Goal: Task Accomplishment & Management: Use online tool/utility

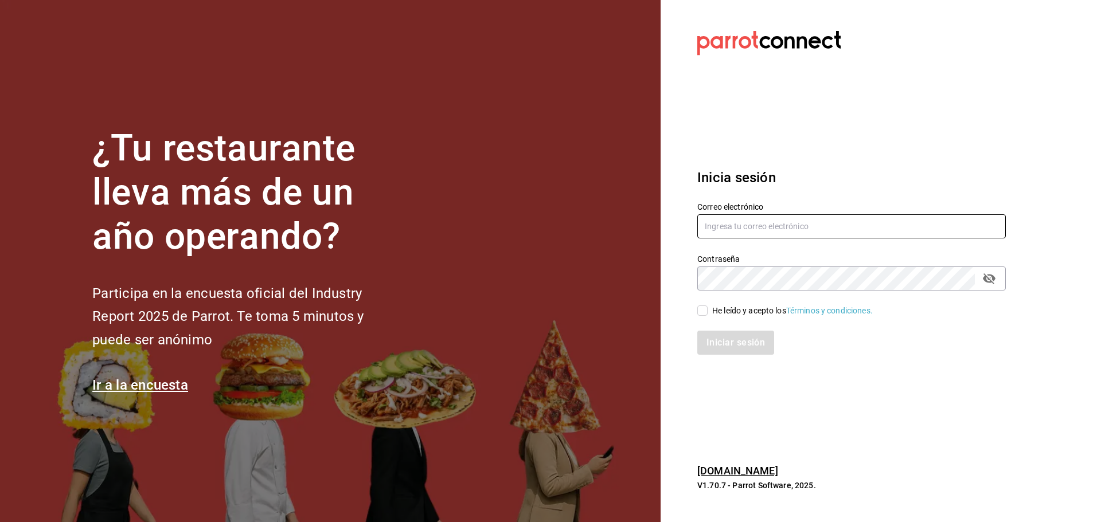
type input "[EMAIL_ADDRESS][DOMAIN_NAME]"
click at [699, 311] on input "He leído y acepto los Términos y condiciones." at bounding box center [702, 311] width 10 height 10
checkbox input "true"
click at [733, 353] on button "Iniciar sesión" at bounding box center [736, 343] width 78 height 24
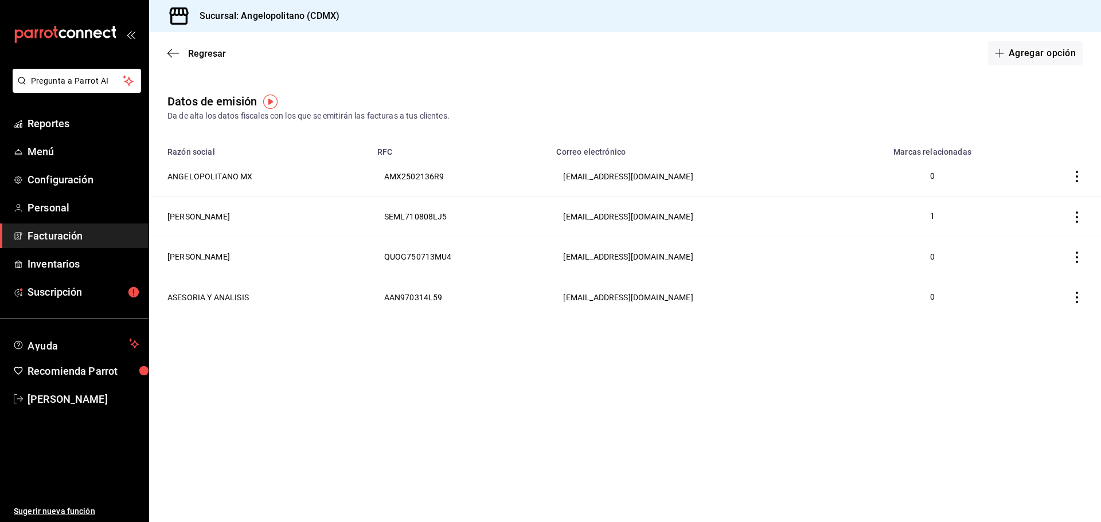
click at [60, 237] on span "Facturación" at bounding box center [84, 235] width 112 height 15
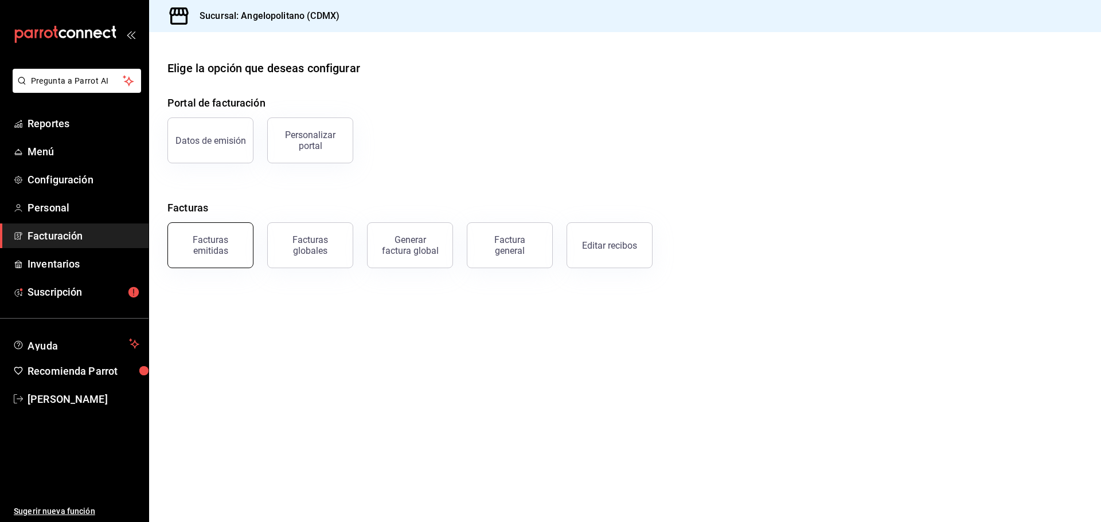
click at [223, 258] on button "Facturas emitidas" at bounding box center [210, 245] width 86 height 46
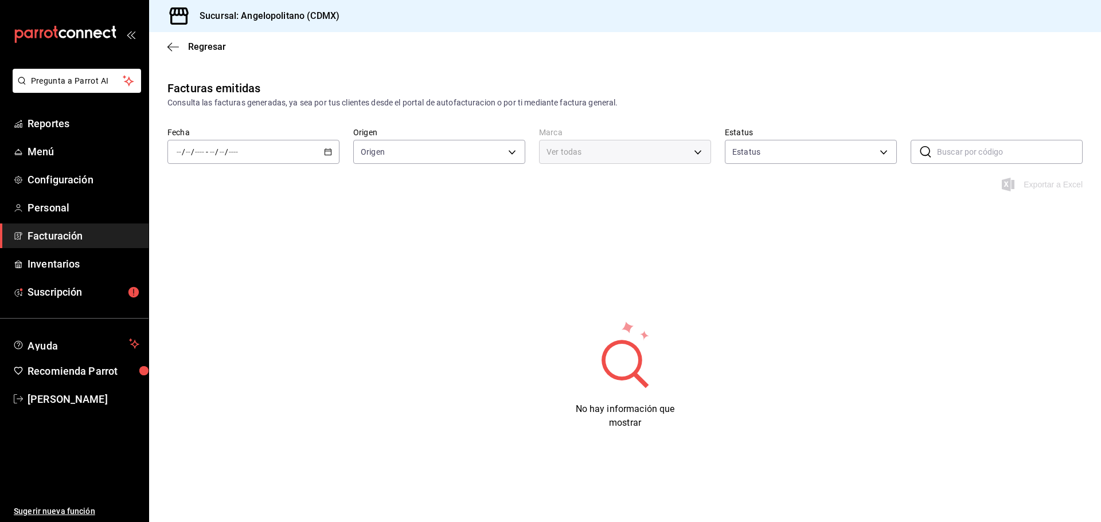
type input "ORDER_INVOICE,GENERAL_INVOICE"
type input "ACTIVE,PENDING_CANCELLATION,CANCELLED,PRE_CANCELLED"
type input "e7b7265c-889c-41a5-bb0c-0e62bdb51750"
click at [326, 153] on icon "button" at bounding box center [328, 152] width 8 height 8
click at [197, 265] on span "Mes actual" at bounding box center [221, 264] width 89 height 12
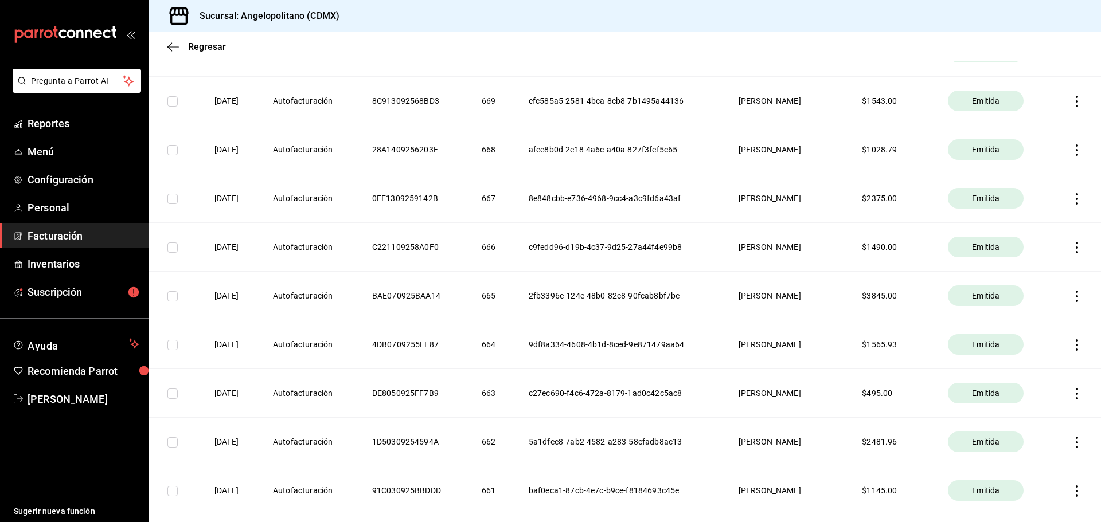
scroll to position [1746, 0]
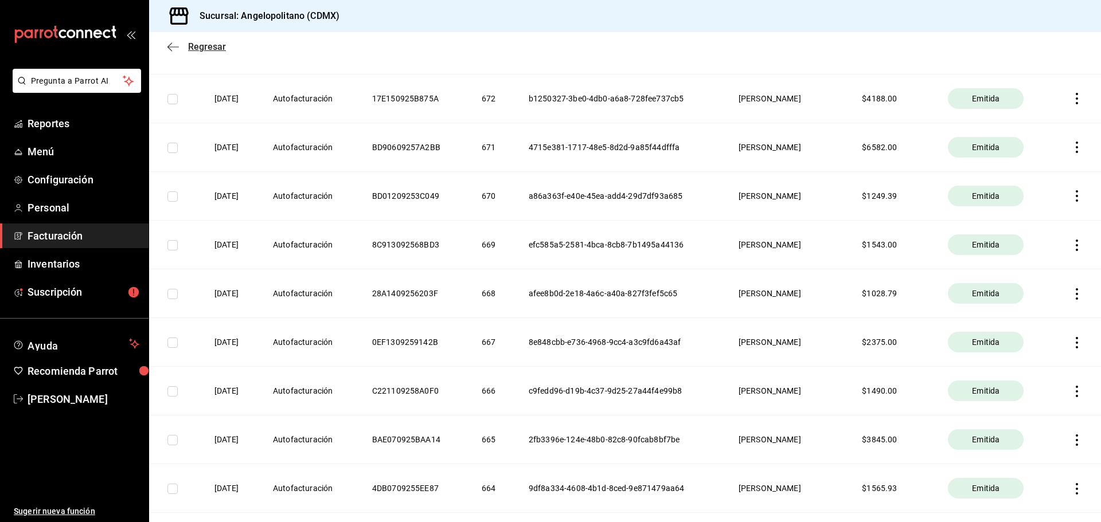
click at [177, 45] on icon "button" at bounding box center [172, 47] width 11 height 10
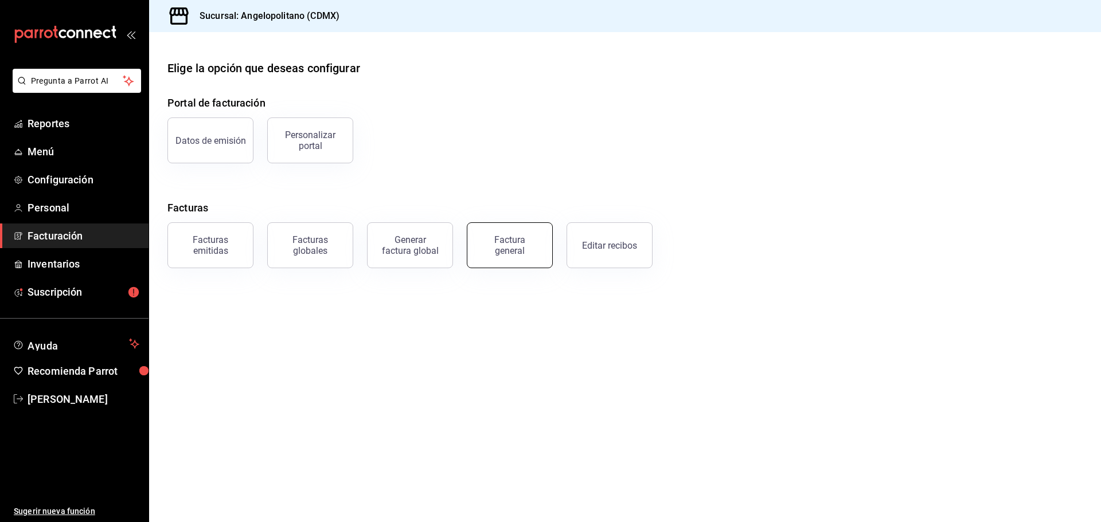
click at [530, 253] on div "Factura general" at bounding box center [509, 246] width 57 height 22
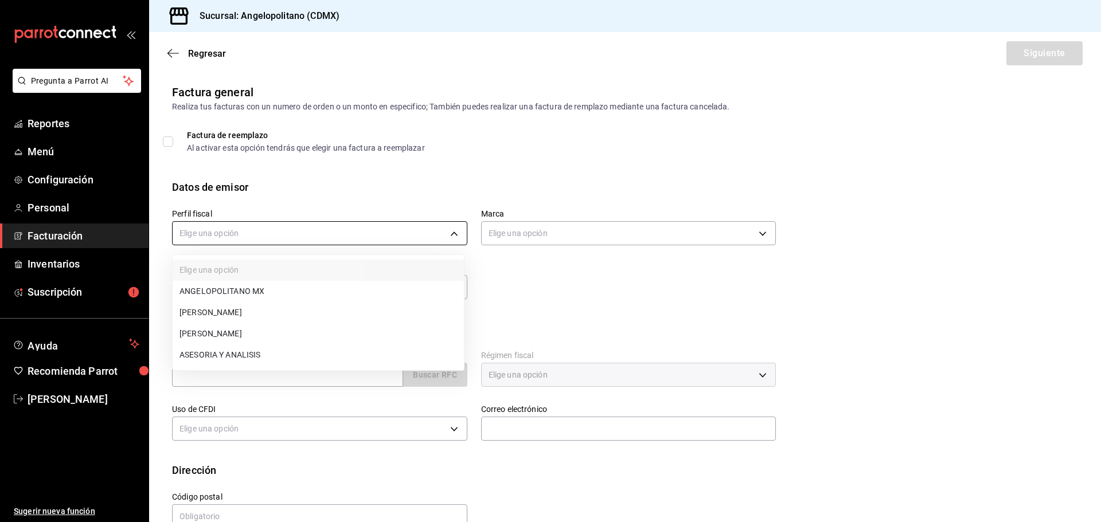
click at [406, 232] on body "Pregunta a Parrot AI Reportes Menú Configuración Personal Facturación Inventari…" at bounding box center [550, 261] width 1101 height 522
click at [258, 318] on li "LORENA SERNA MONTERO" at bounding box center [318, 312] width 291 height 21
type input "db605784-34d1-457a-bd2d-51dc5515b688"
type input "e7b7265c-889c-41a5-bb0c-0e62bdb51750"
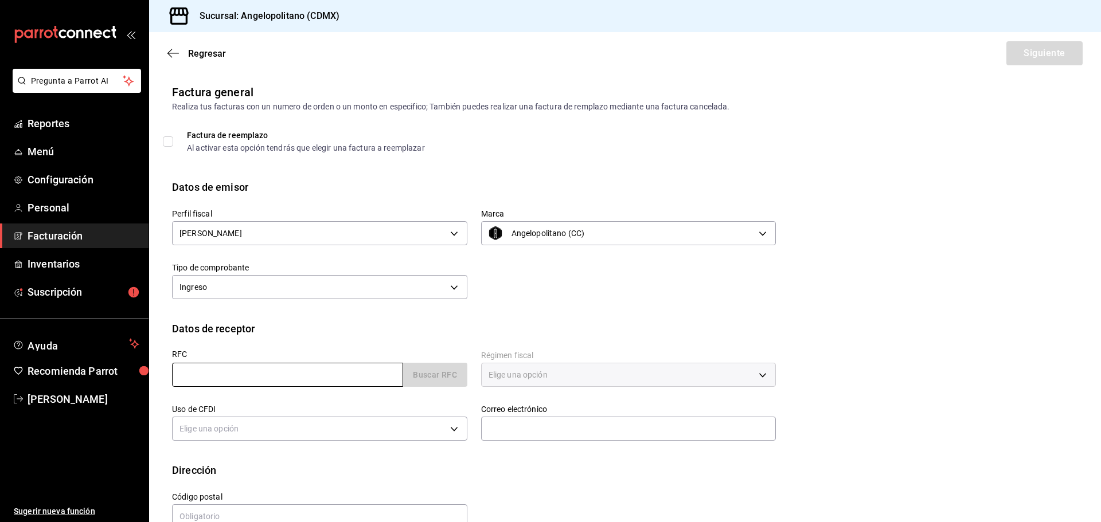
click at [284, 380] on input "text" at bounding box center [287, 375] width 231 height 24
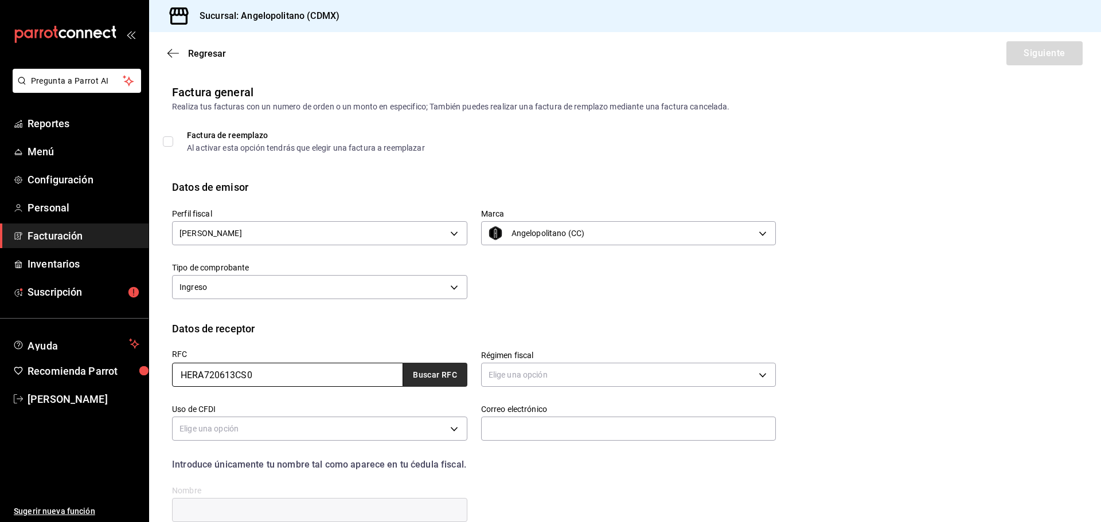
type input "HERA720613CS0"
click at [455, 374] on button "Buscar RFC" at bounding box center [435, 375] width 64 height 24
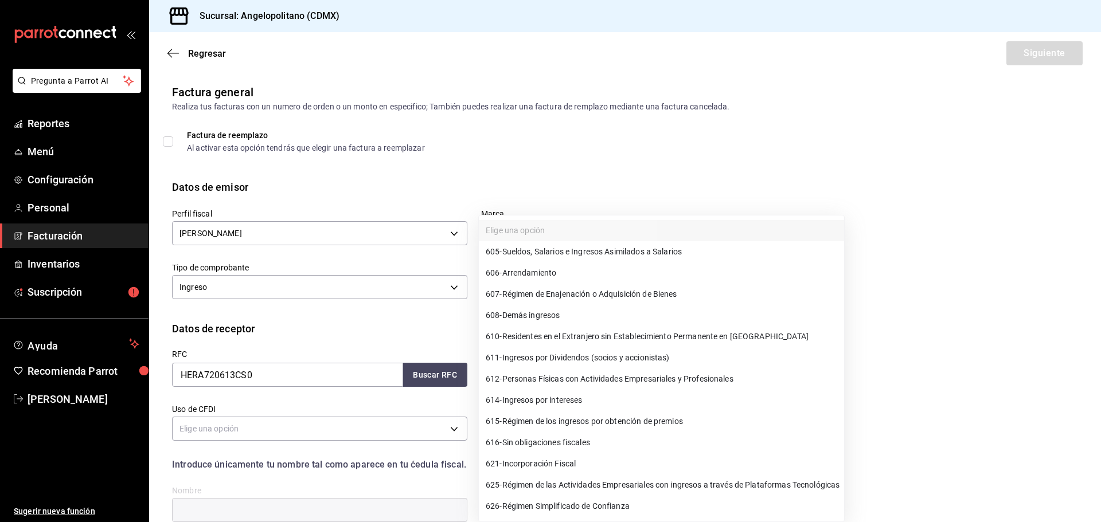
click at [527, 374] on body "Pregunta a Parrot AI Reportes Menú Configuración Personal Facturación Inventari…" at bounding box center [550, 261] width 1101 height 522
click at [523, 372] on li "612 - Personas Físicas con Actividades Empresariales y Profesionales" at bounding box center [661, 379] width 365 height 21
type input "612"
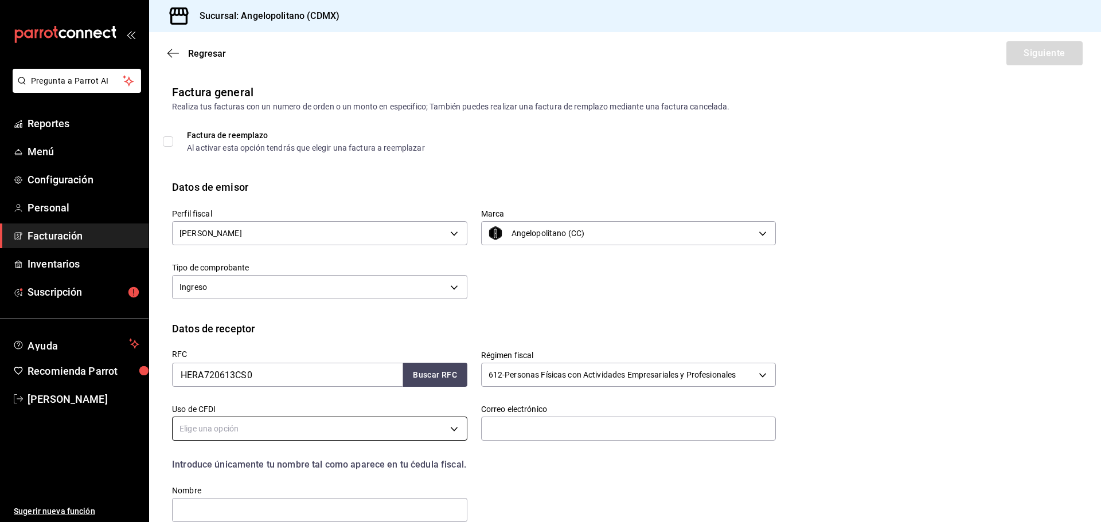
click at [423, 428] on body "Pregunta a Parrot AI Reportes Menú Configuración Personal Facturación Inventari…" at bounding box center [550, 261] width 1101 height 522
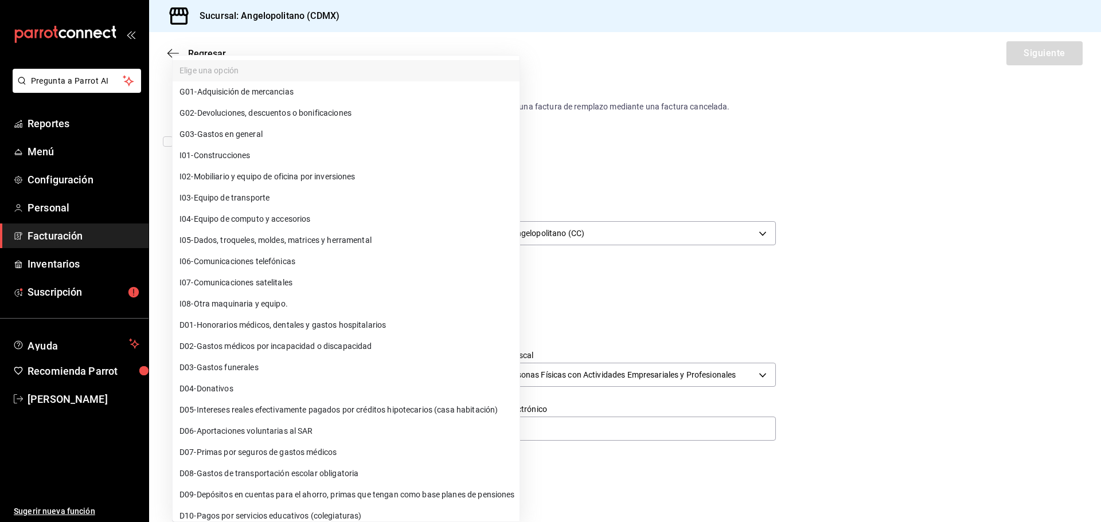
click at [268, 132] on li "G03 - Gastos en general" at bounding box center [346, 134] width 347 height 21
type input "G03"
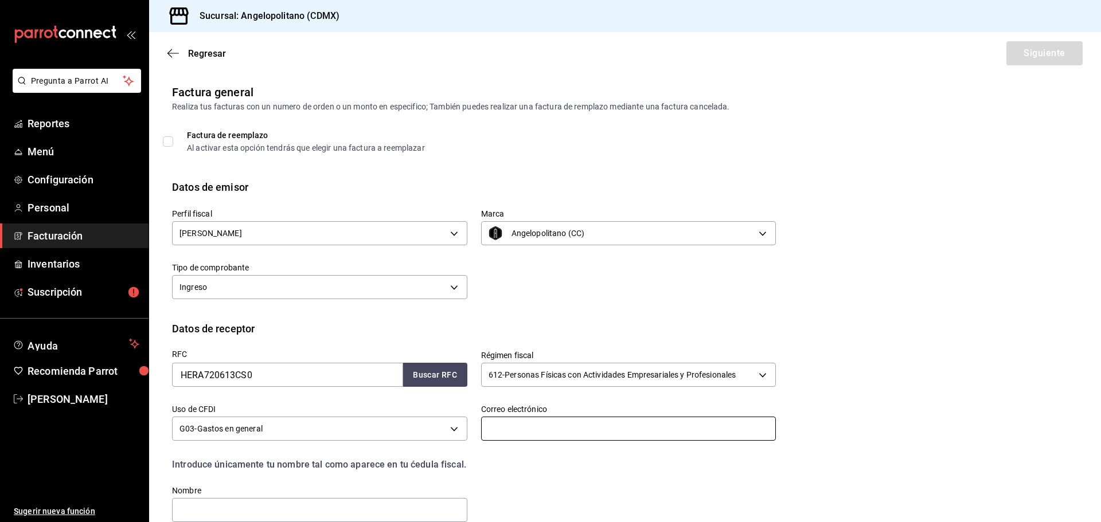
click at [539, 426] on input "text" at bounding box center [628, 429] width 295 height 24
paste input "gracielahdez06@gmail.com"
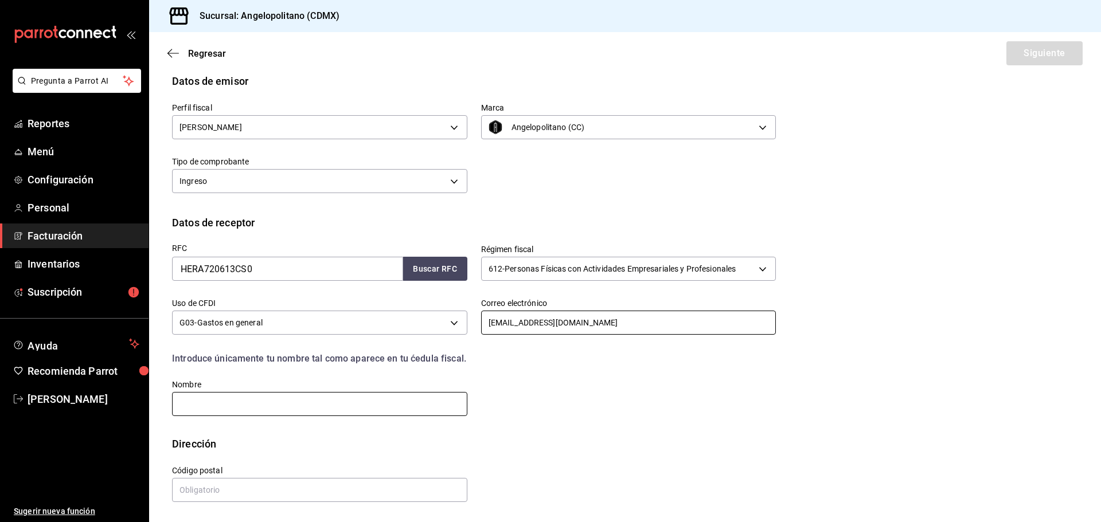
type input "gracielahdez06@gmail.com"
click at [229, 401] on input "text" at bounding box center [319, 404] width 295 height 24
type input "GRACIELA ANTONIA HERNANDEZ ROJEL"
click at [518, 429] on div "RFC HERA720613CS0 Buscar RFC Régimen fiscal 612 - Personas Físicas con Activida…" at bounding box center [625, 333] width 906 height 206
click at [271, 494] on input "text" at bounding box center [319, 490] width 295 height 24
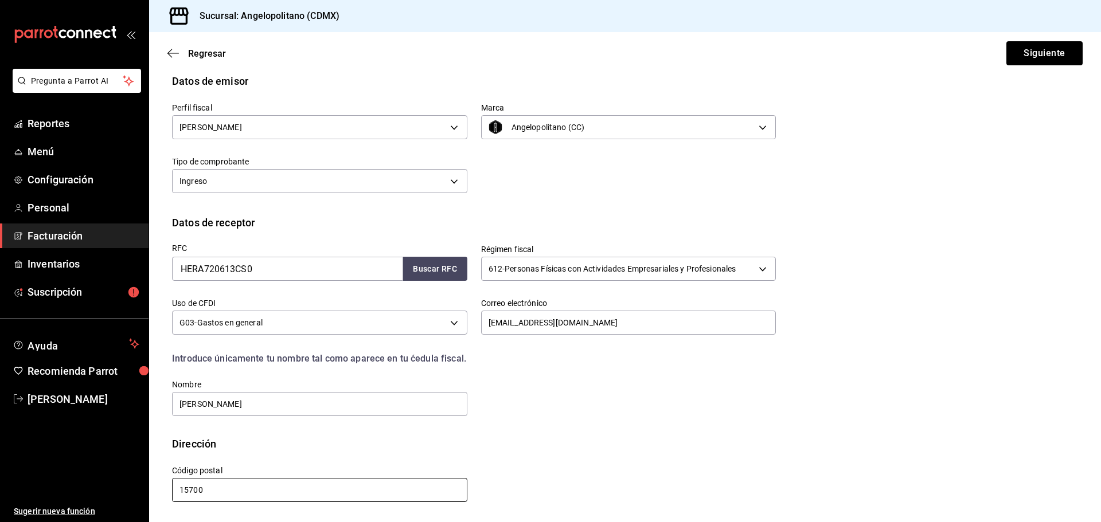
type input "15700"
click at [696, 425] on div "RFC HERA720613CS0 Buscar RFC Régimen fiscal 612 - Personas Físicas con Activida…" at bounding box center [625, 333] width 906 height 206
click at [1031, 59] on button "Siguiente" at bounding box center [1044, 53] width 76 height 24
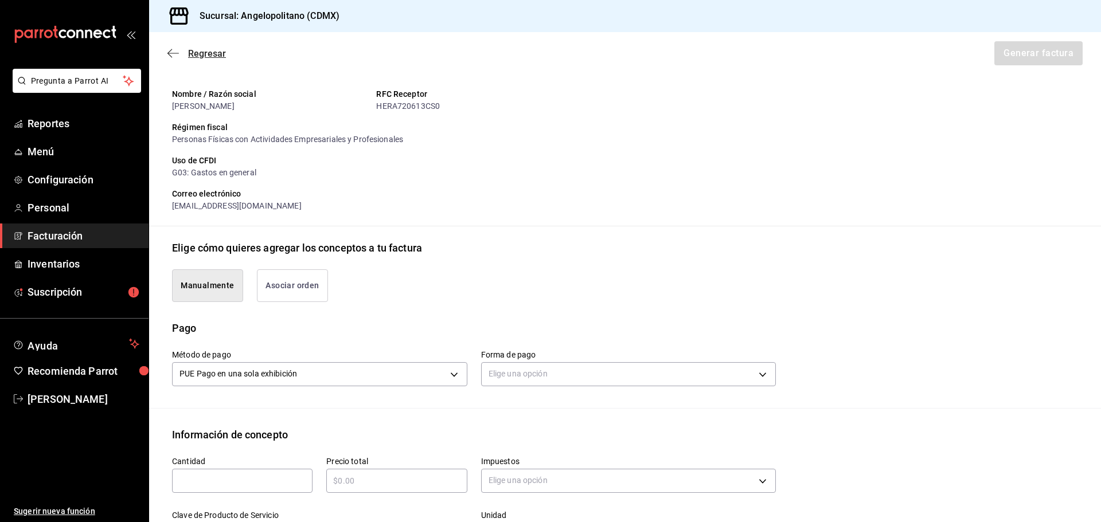
click at [172, 53] on icon "button" at bounding box center [172, 53] width 11 height 10
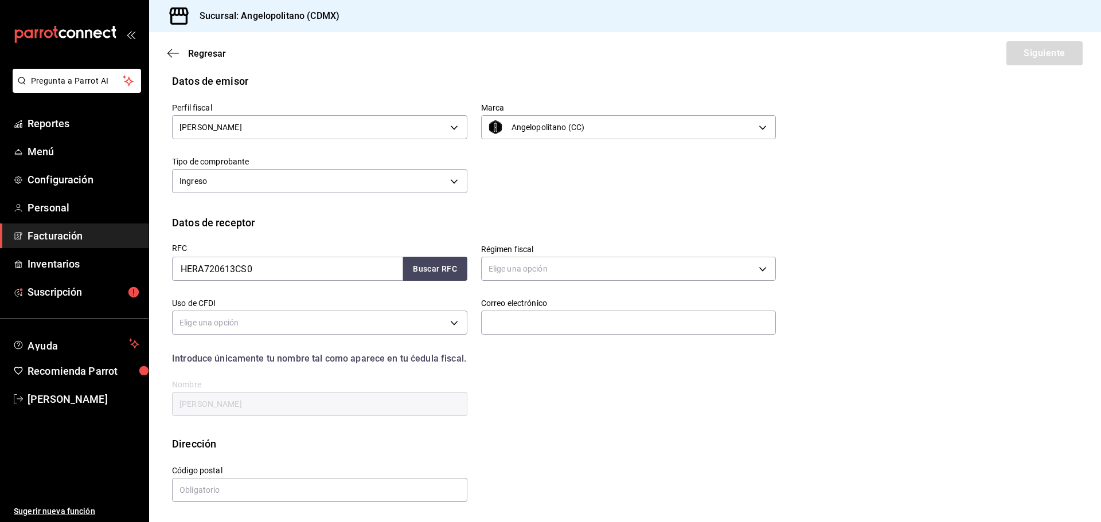
scroll to position [26, 0]
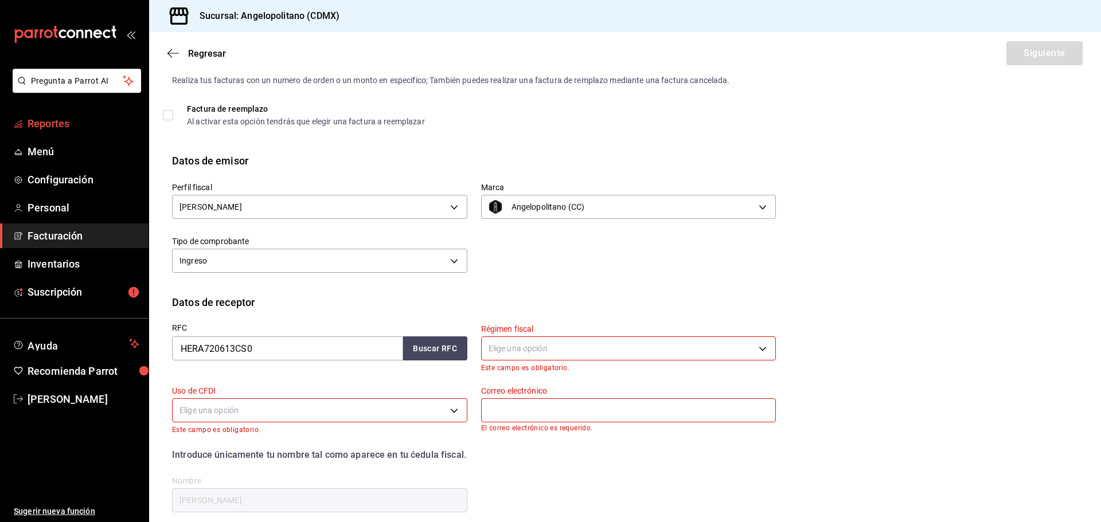
click at [66, 123] on span "Reportes" at bounding box center [84, 123] width 112 height 15
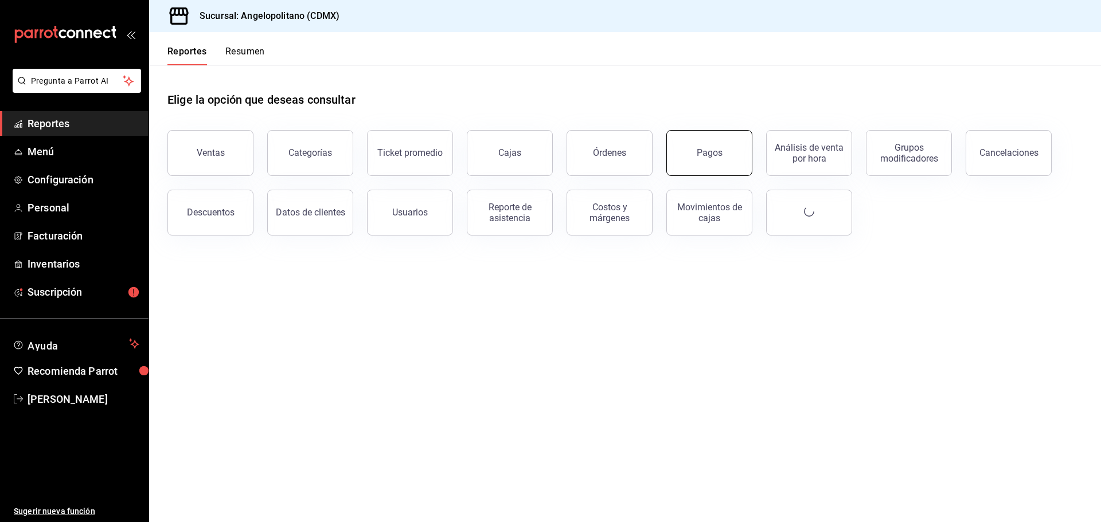
click at [733, 160] on button "Pagos" at bounding box center [709, 153] width 86 height 46
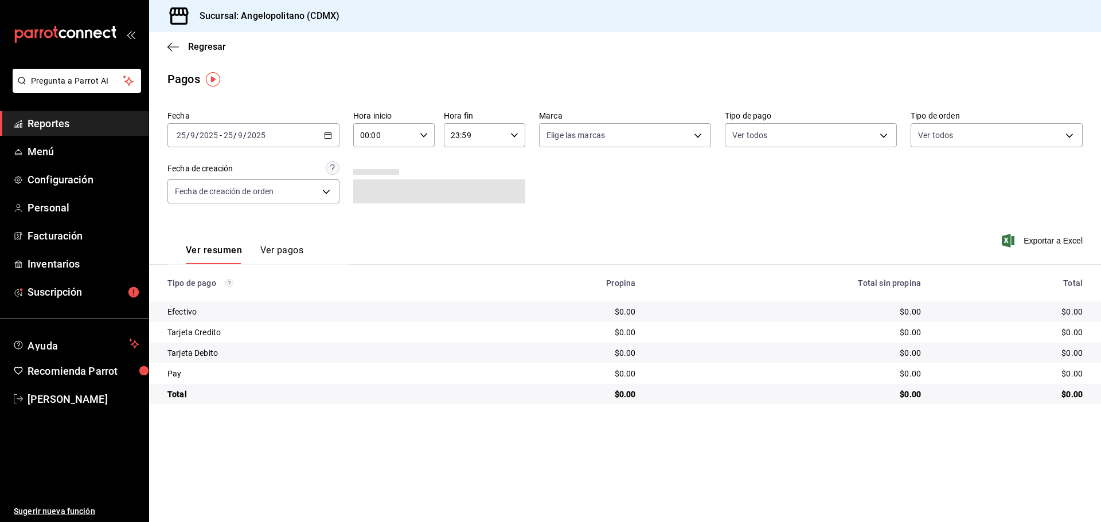
click at [322, 134] on div "2025-09-25 25 / 9 / 2025 - 2025-09-25 25 / 9 / 2025" at bounding box center [253, 135] width 172 height 24
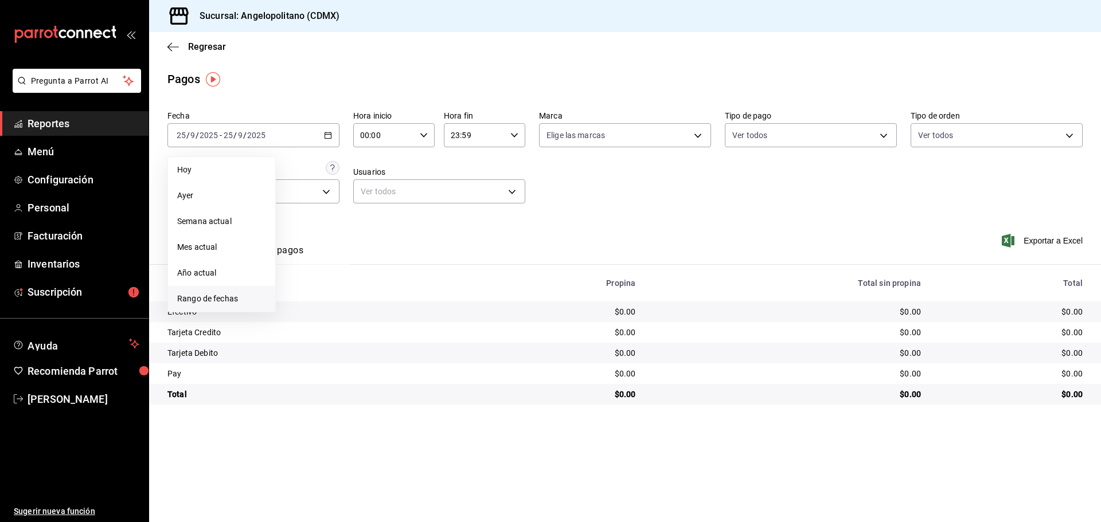
click at [209, 297] on span "Rango de fechas" at bounding box center [221, 299] width 89 height 12
click at [359, 238] on abbr "11" at bounding box center [360, 237] width 7 height 8
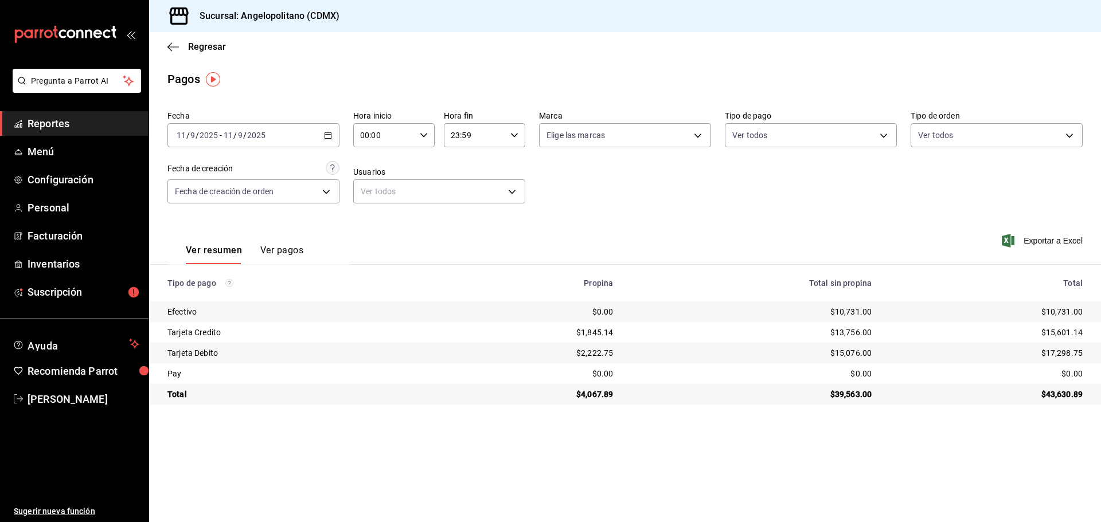
click at [290, 256] on button "Ver pagos" at bounding box center [281, 254] width 43 height 19
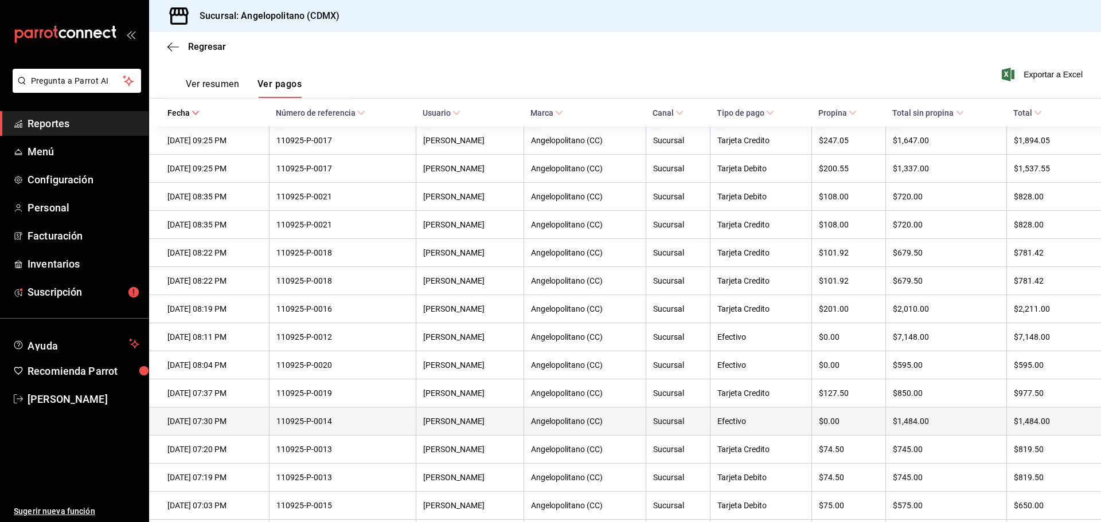
scroll to position [134, 0]
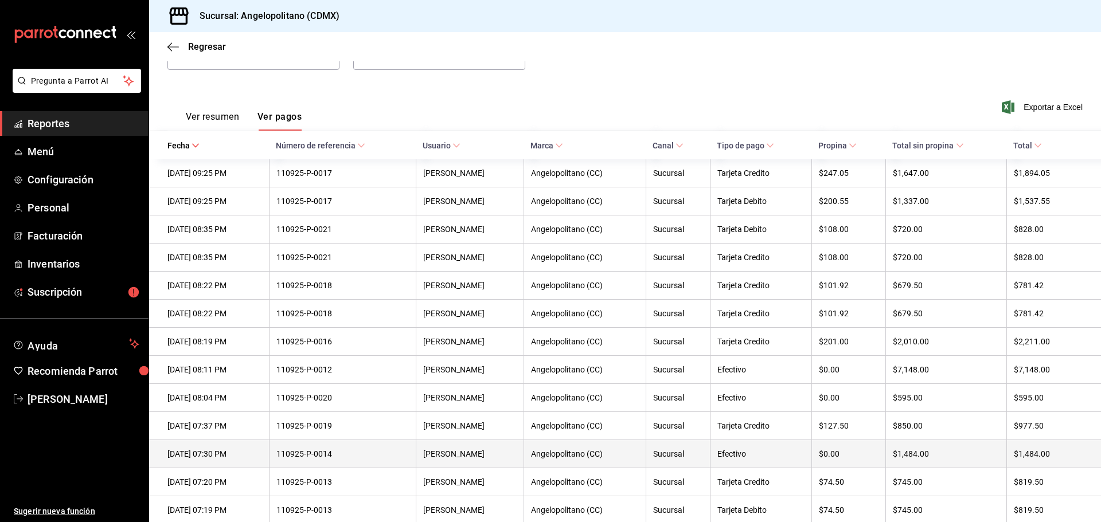
click at [405, 467] on th "110925-P-0014" at bounding box center [342, 454] width 147 height 28
click at [306, 459] on div "110925-P-0014" at bounding box center [342, 454] width 132 height 9
click at [262, 459] on div "11/09/2025 07:30 PM" at bounding box center [214, 454] width 95 height 9
click at [1023, 459] on div "$1,484.00" at bounding box center [1048, 454] width 69 height 9
click at [933, 468] on th "$1,484.00" at bounding box center [945, 454] width 121 height 28
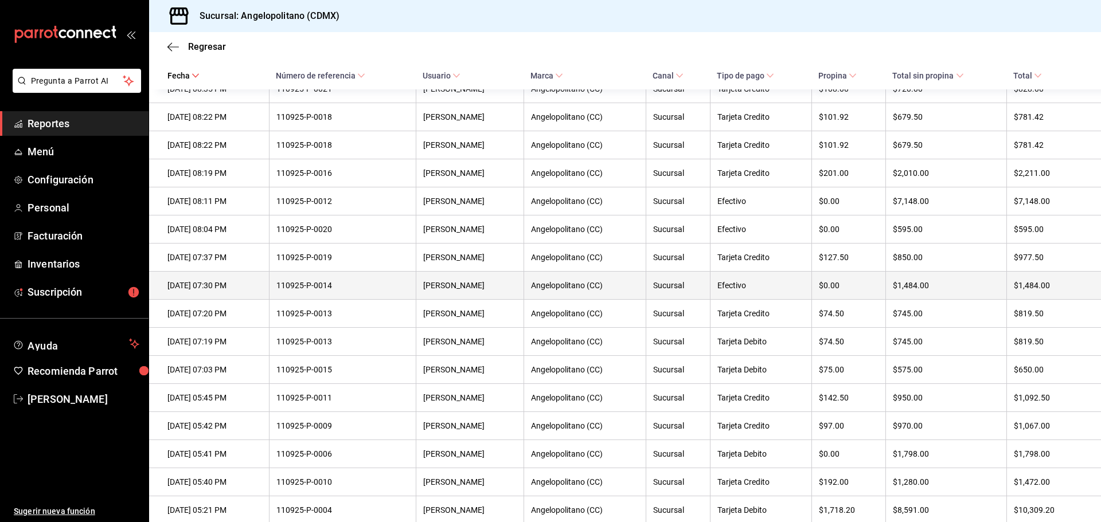
scroll to position [306, 0]
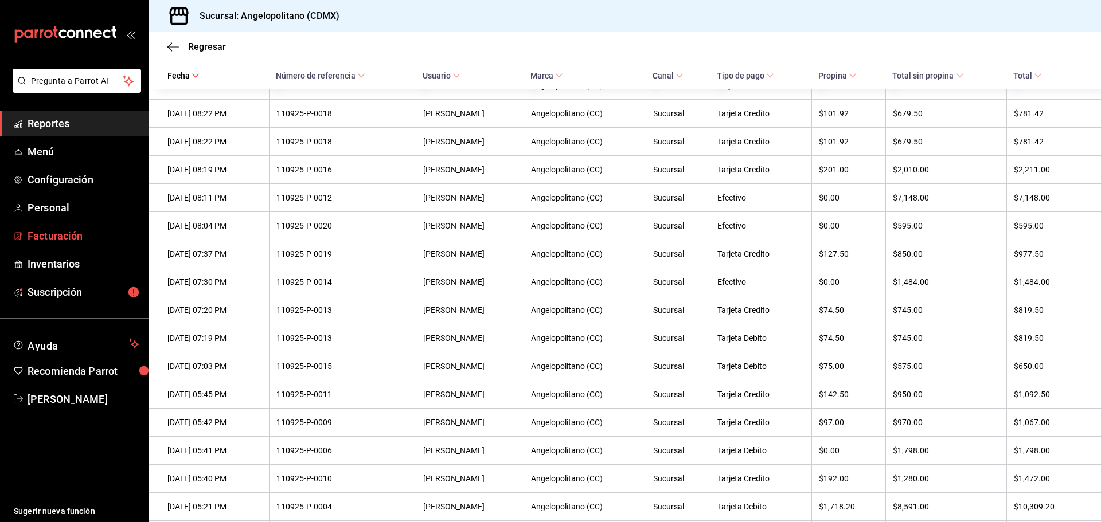
click at [38, 230] on span "Facturación" at bounding box center [84, 235] width 112 height 15
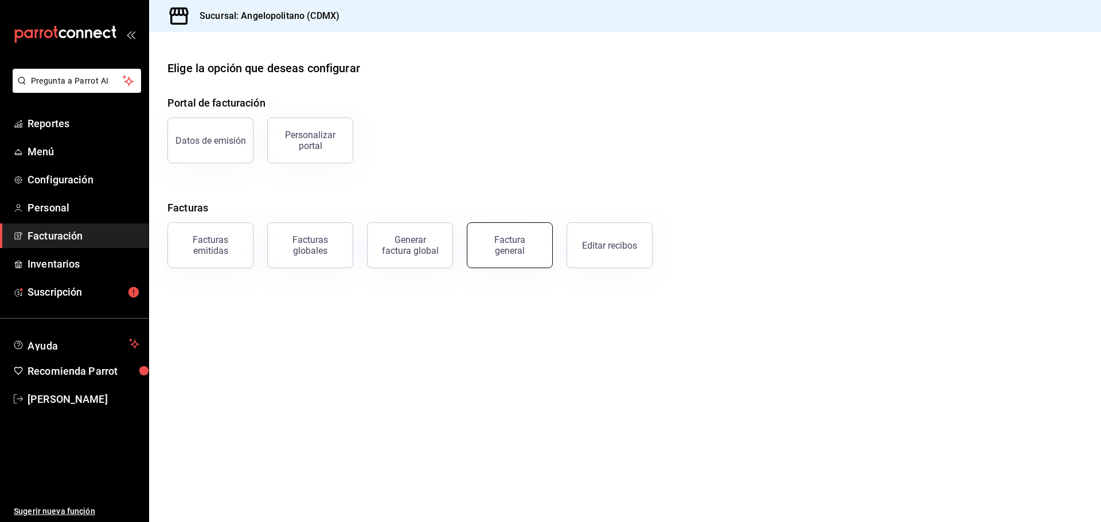
click at [498, 253] on div "Factura general" at bounding box center [509, 246] width 57 height 22
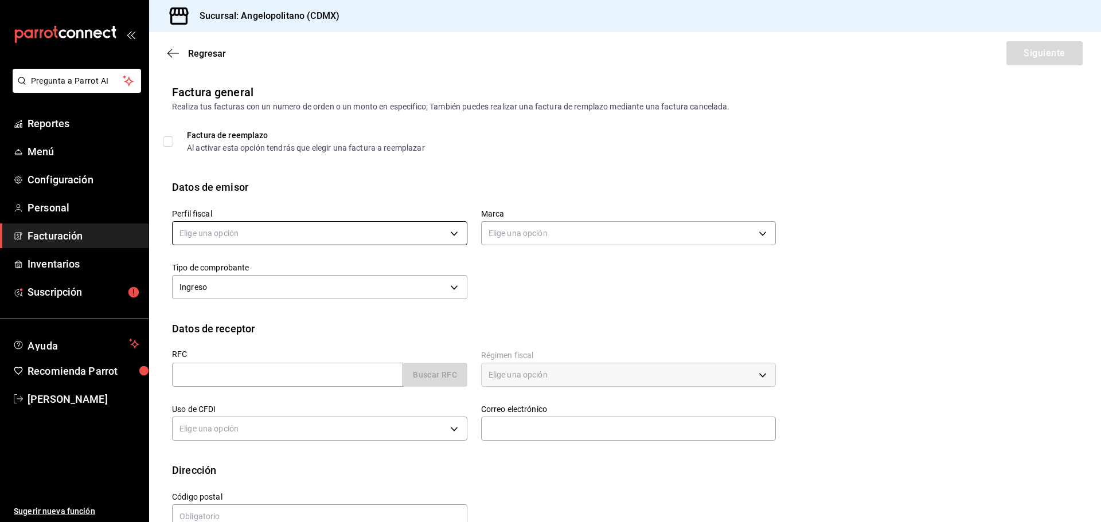
click at [272, 236] on body "Pregunta a Parrot AI Reportes Menú Configuración Personal Facturación Inventari…" at bounding box center [550, 261] width 1101 height 522
click at [242, 314] on li "LORENA SERNA MONTERO" at bounding box center [318, 312] width 291 height 21
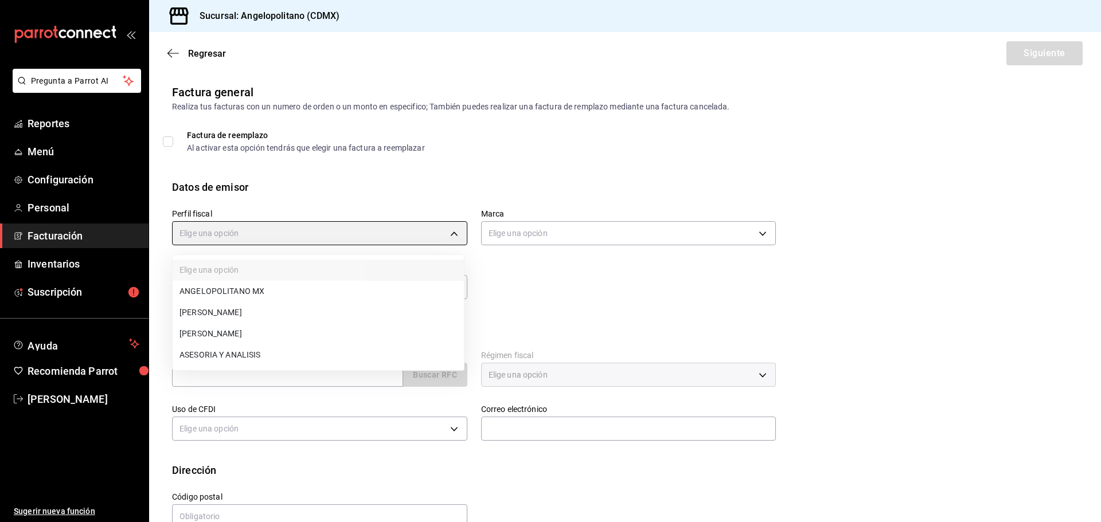
type input "db605784-34d1-457a-bd2d-51dc5515b688"
type input "e7b7265c-889c-41a5-bb0c-0e62bdb51750"
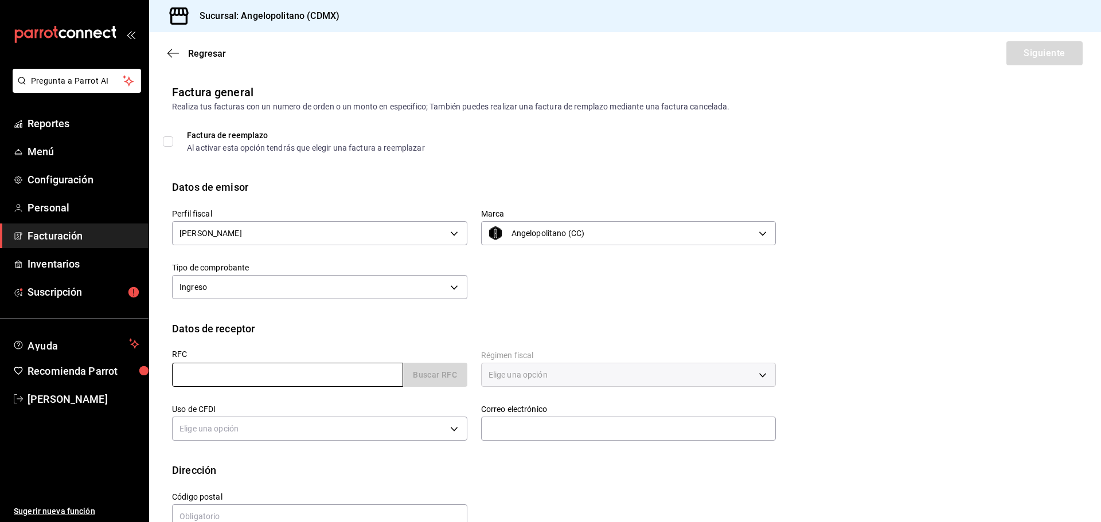
click at [319, 378] on input "text" at bounding box center [287, 375] width 231 height 24
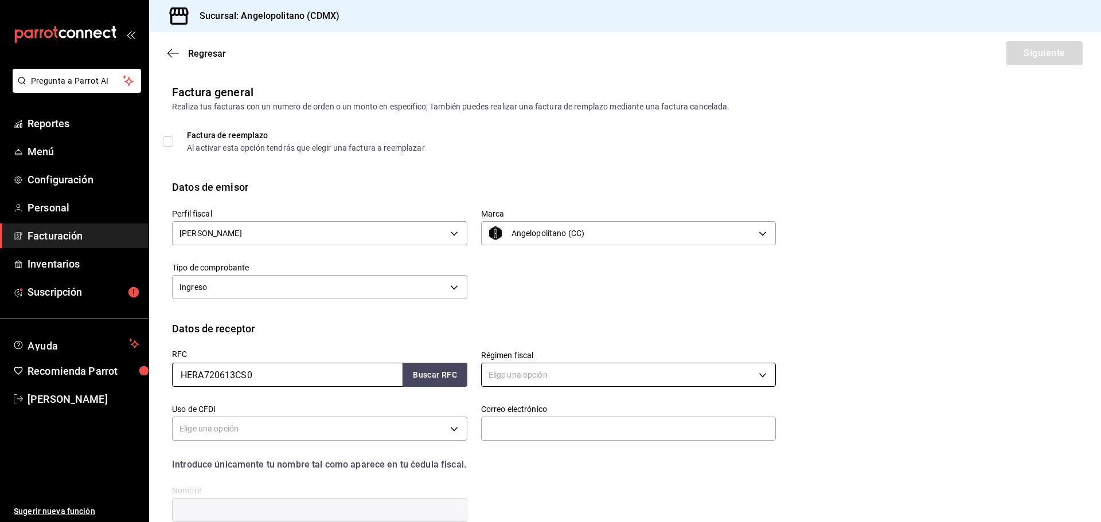
type input "HERA720613CS0"
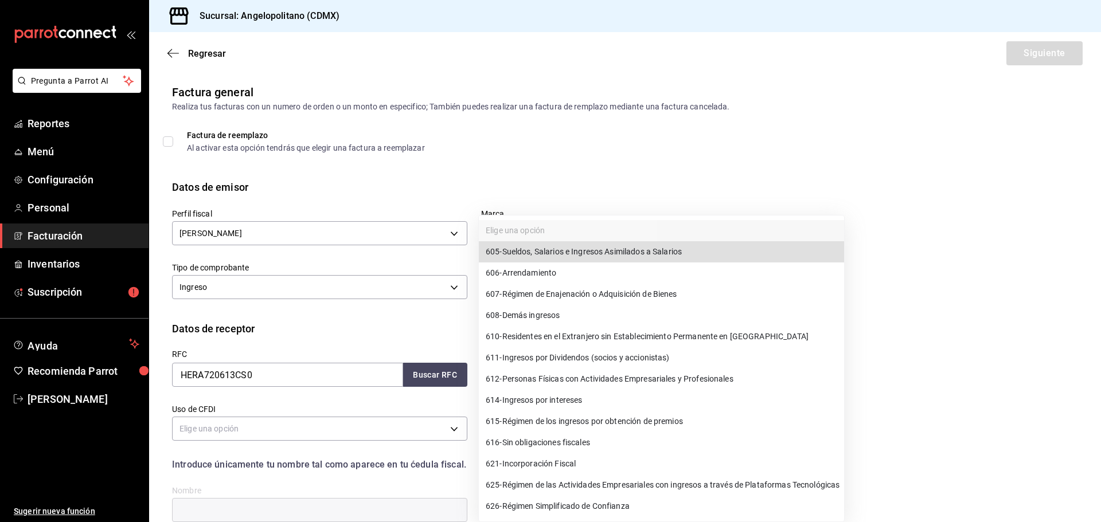
click at [566, 373] on body "Pregunta a Parrot AI Reportes Menú Configuración Personal Facturación Inventari…" at bounding box center [550, 261] width 1101 height 522
click at [535, 376] on span "612 - Personas Físicas con Actividades Empresariales y Profesionales" at bounding box center [610, 379] width 248 height 12
type input "612"
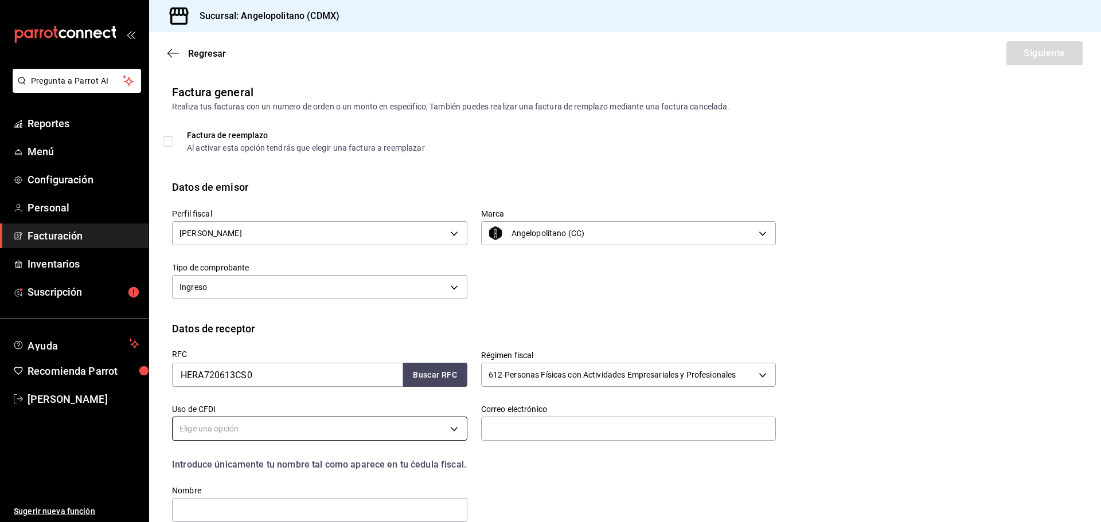
click at [345, 432] on body "Pregunta a Parrot AI Reportes Menú Configuración Personal Facturación Inventari…" at bounding box center [550, 261] width 1101 height 522
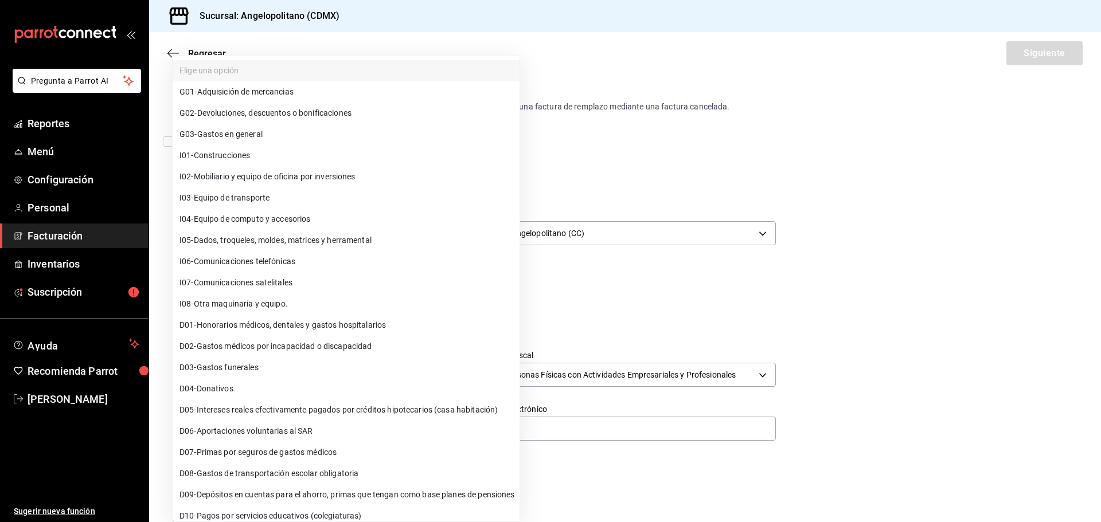
click at [252, 139] on span "G03 - Gastos en general" at bounding box center [220, 134] width 83 height 12
type input "G03"
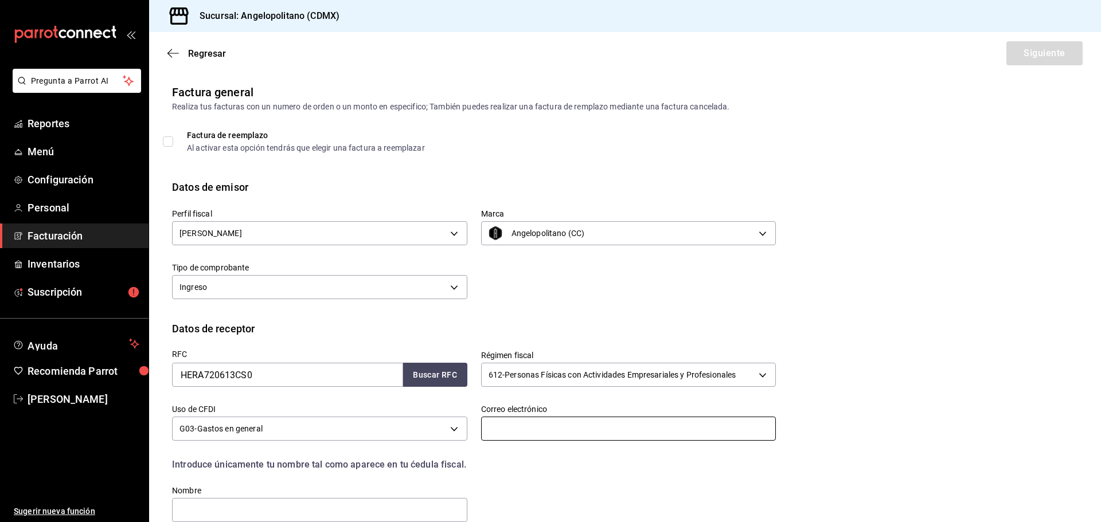
click at [584, 433] on input "text" at bounding box center [628, 429] width 295 height 24
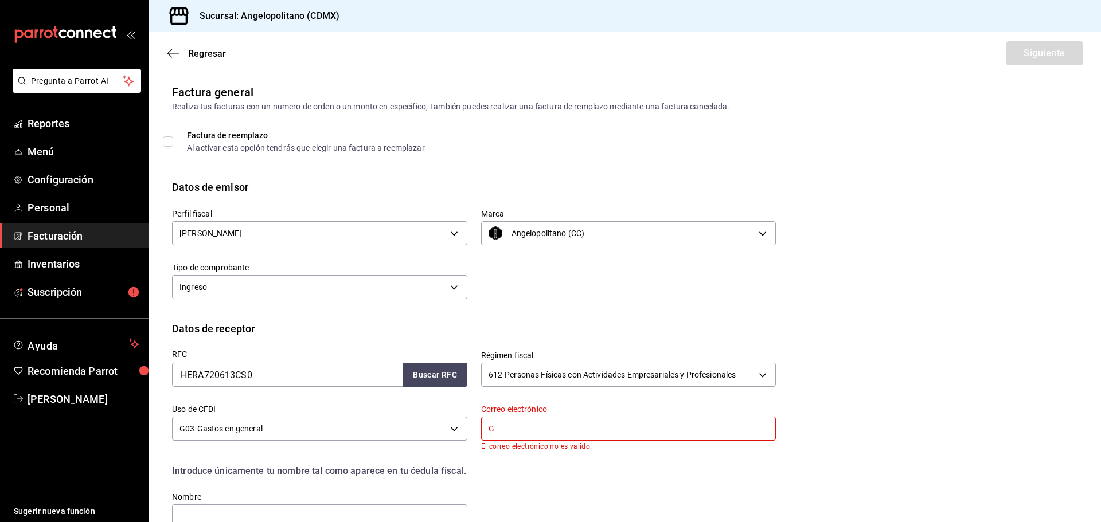
type input "gracielahdez06@gmail.com"
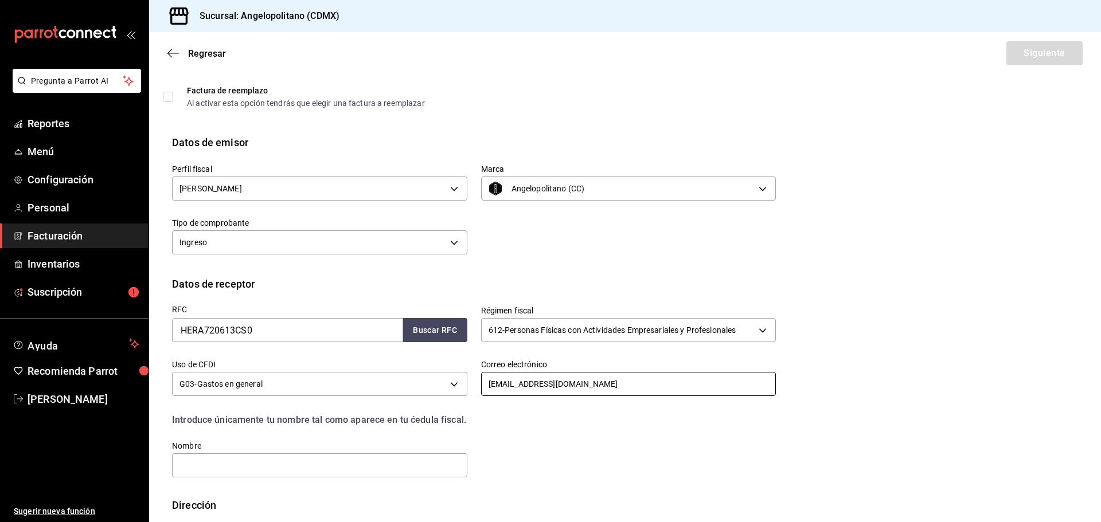
scroll to position [106, 0]
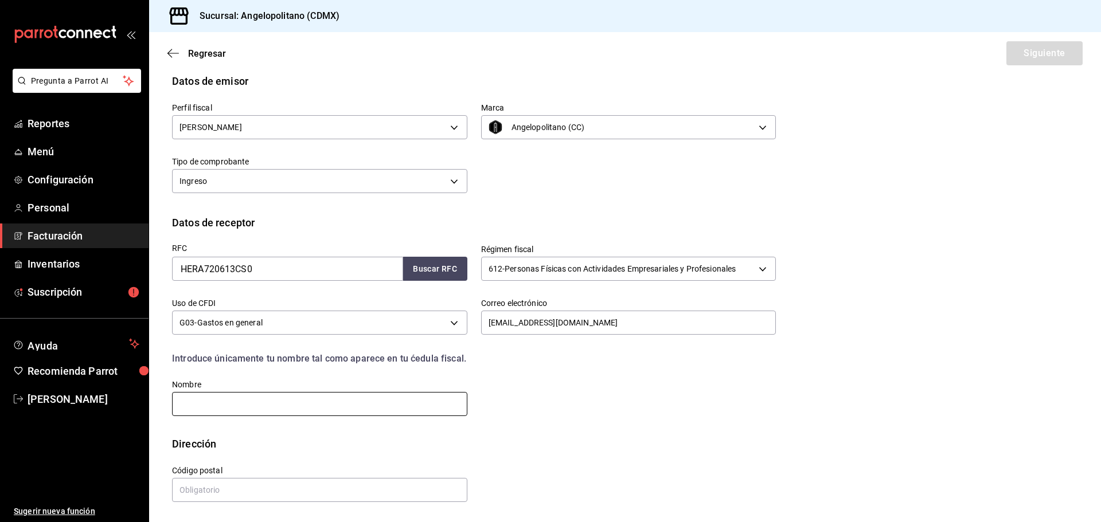
click at [245, 401] on input "text" at bounding box center [319, 404] width 295 height 24
type input "GRACIELA ANTONIA HERNANDEZ ROJEL"
click at [282, 487] on input "text" at bounding box center [319, 490] width 295 height 24
type input "15700"
click at [683, 417] on div "RFC HERA720613CS0 Buscar RFC Régimen fiscal 612 - Personas Físicas con Activida…" at bounding box center [467, 323] width 618 height 187
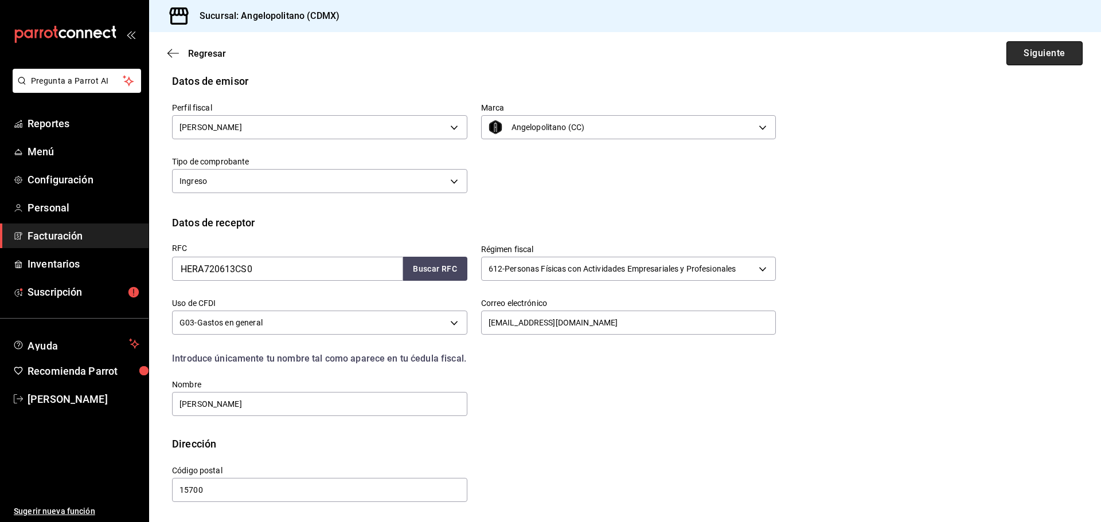
click at [1033, 52] on button "Siguiente" at bounding box center [1044, 53] width 76 height 24
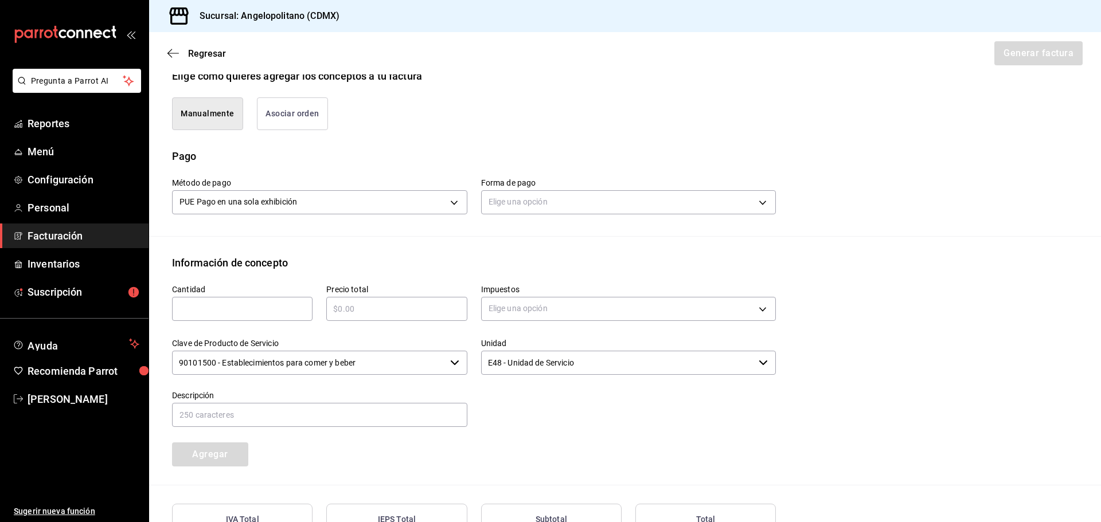
click at [284, 112] on button "Asociar orden" at bounding box center [292, 113] width 71 height 33
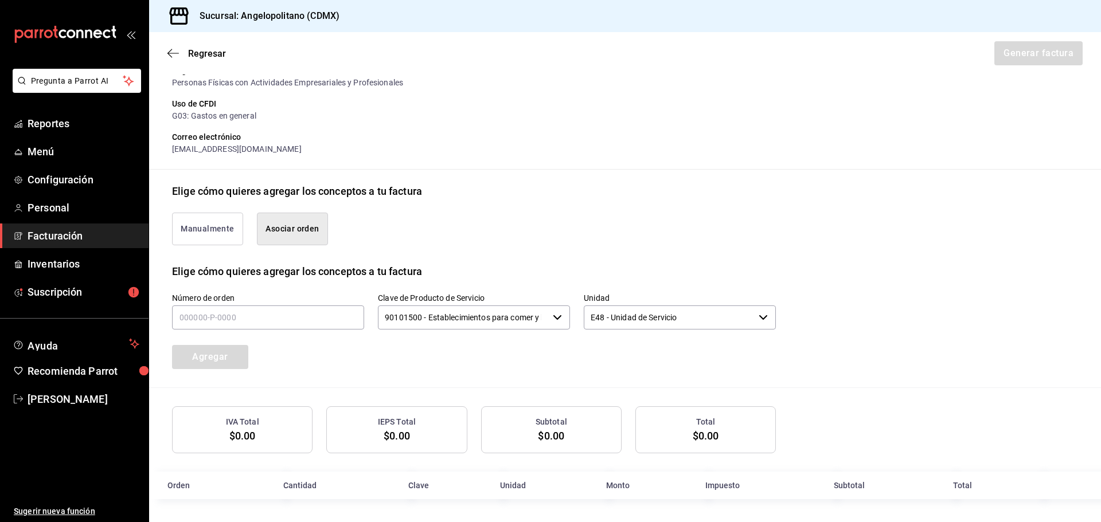
scroll to position [163, 0]
click at [282, 323] on input "text" at bounding box center [268, 318] width 192 height 24
type input "110925-P-0014"
click at [345, 358] on div "Número de orden 110925-P-0014 Clave de Producto de Servicio 90101500 - Establec…" at bounding box center [459, 317] width 631 height 104
click at [224, 361] on button "Agregar" at bounding box center [210, 357] width 76 height 24
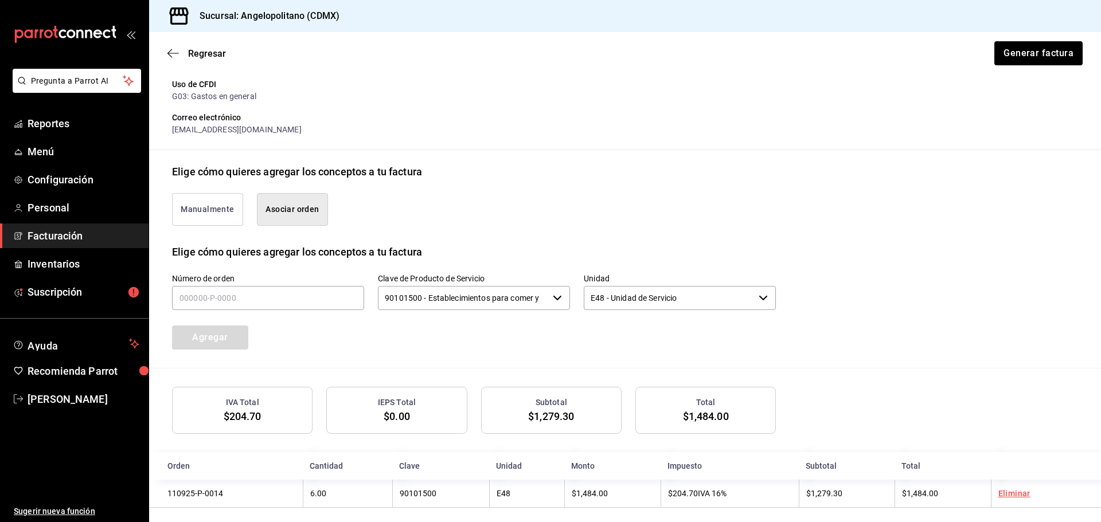
scroll to position [192, 0]
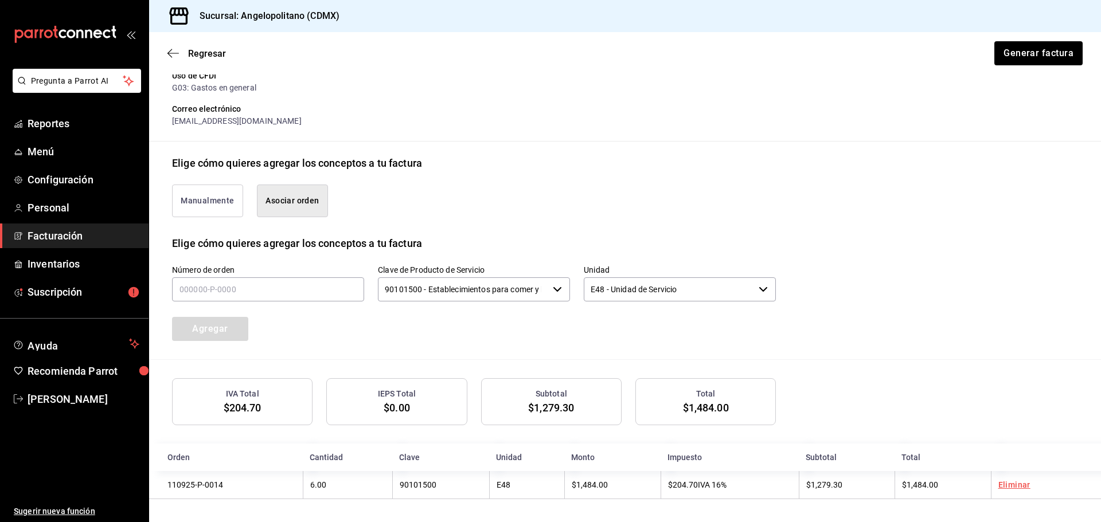
click at [462, 294] on input "90101500 - Establecimientos para comer y beber" at bounding box center [463, 290] width 170 height 24
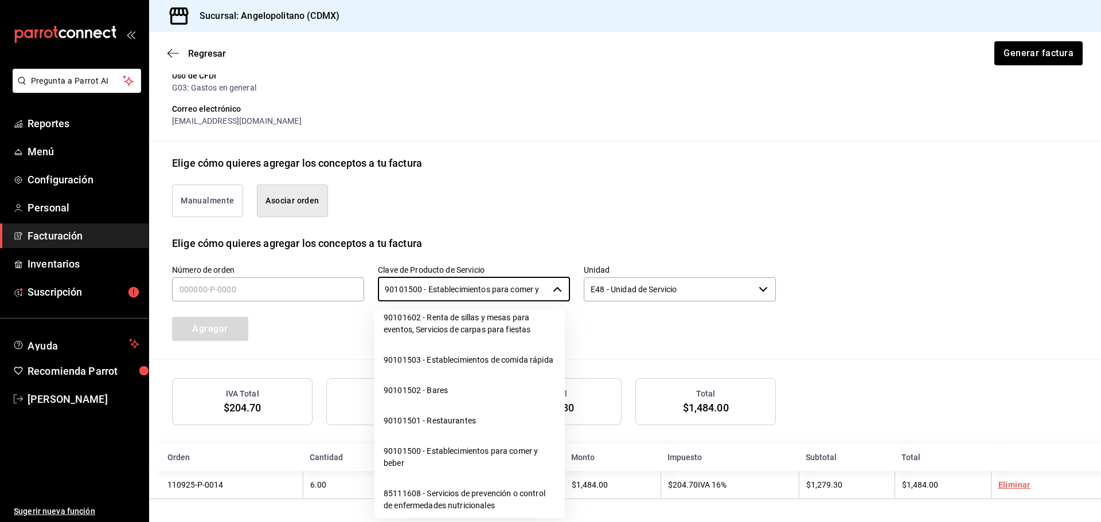
scroll to position [344, 0]
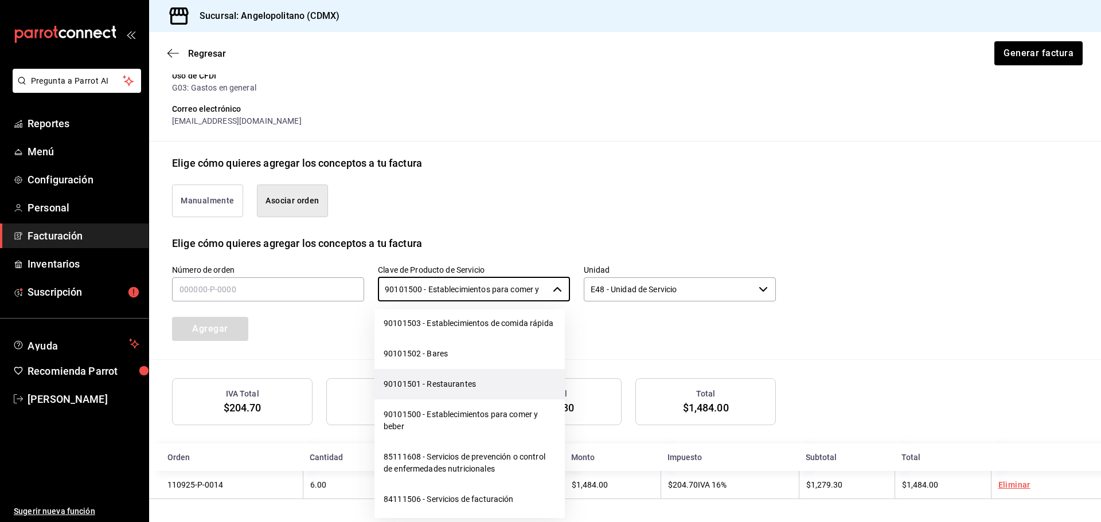
click at [455, 400] on li "90101501 - Restaurantes" at bounding box center [469, 384] width 190 height 30
type input "90101501 - Restaurantes"
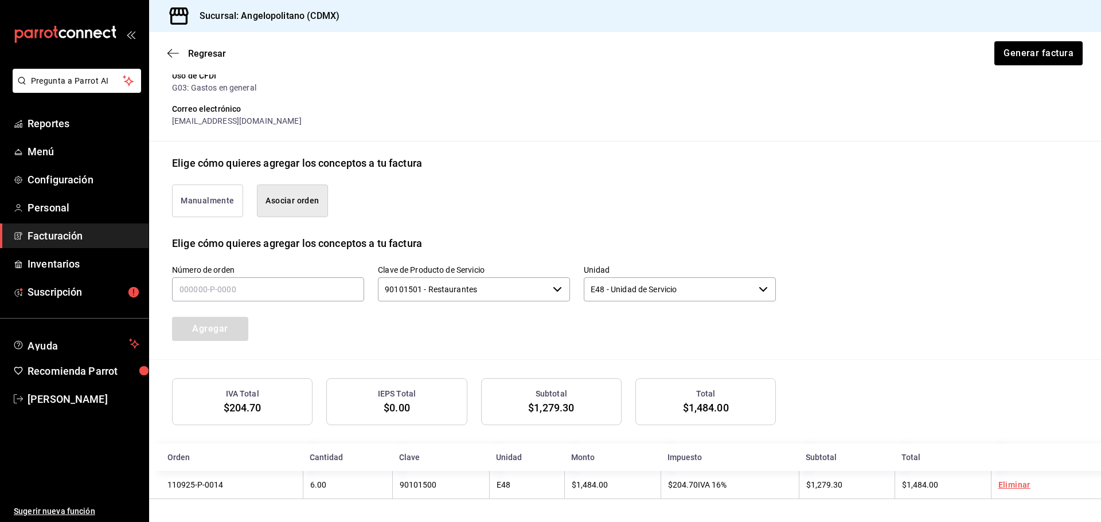
click at [599, 341] on div "Número de orden Clave de Producto de Servicio 90101501 - Restaurantes ​ Unidad …" at bounding box center [625, 305] width 906 height 108
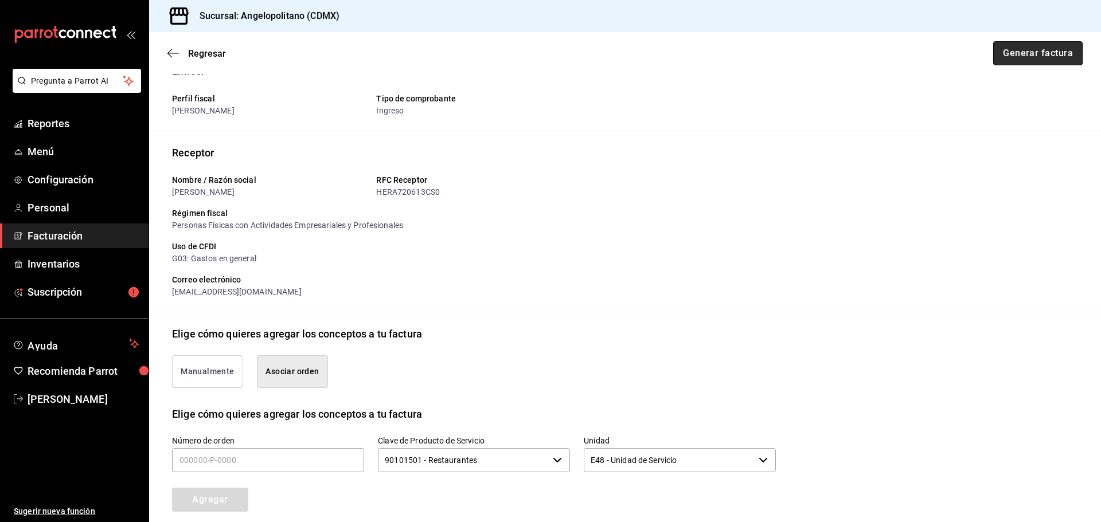
click at [1025, 50] on button "Generar factura" at bounding box center [1037, 53] width 89 height 24
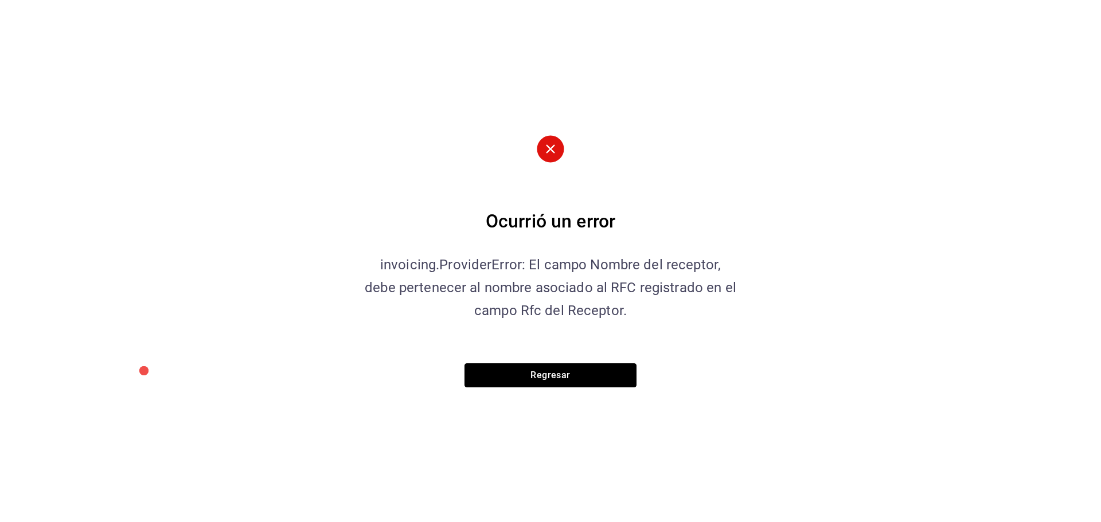
click at [553, 378] on button "Regresar" at bounding box center [550, 376] width 172 height 24
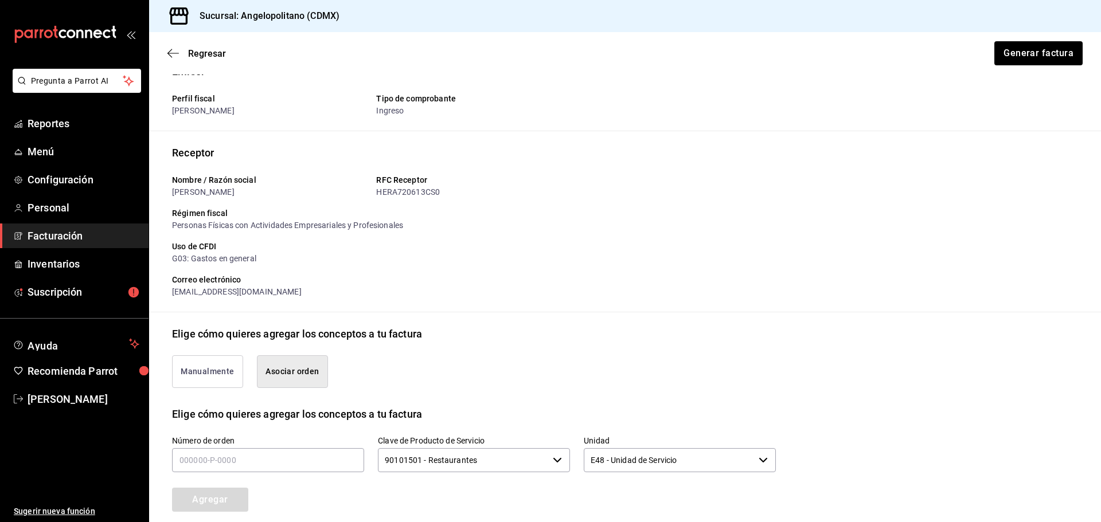
click at [178, 60] on div "Regresar Generar factura" at bounding box center [625, 53] width 952 height 42
click at [169, 54] on icon "button" at bounding box center [172, 53] width 11 height 10
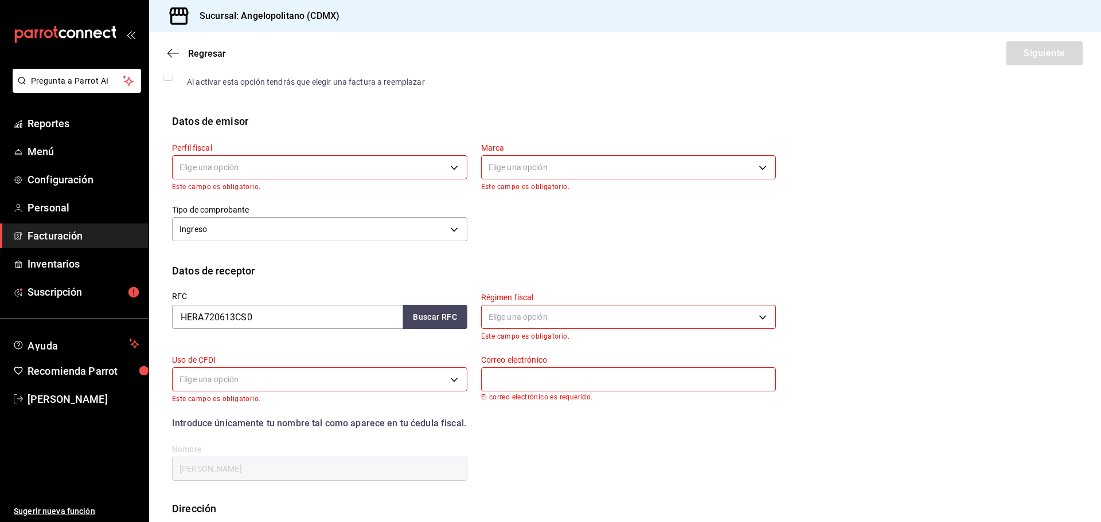
scroll to position [135, 0]
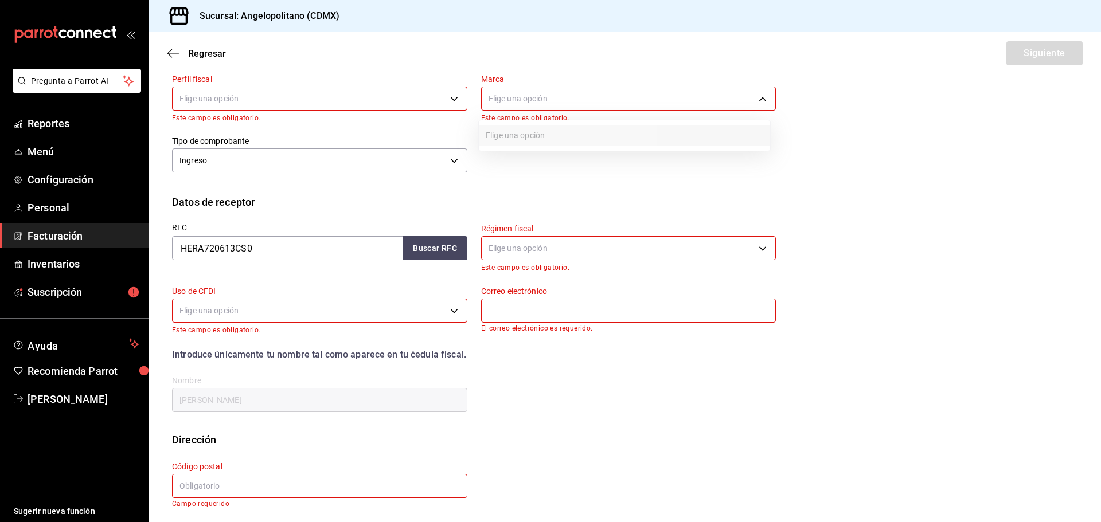
click at [527, 101] on body "Pregunta a Parrot AI Reportes Menú Configuración Personal Facturación Inventari…" at bounding box center [550, 261] width 1101 height 522
click at [526, 200] on div at bounding box center [550, 261] width 1101 height 522
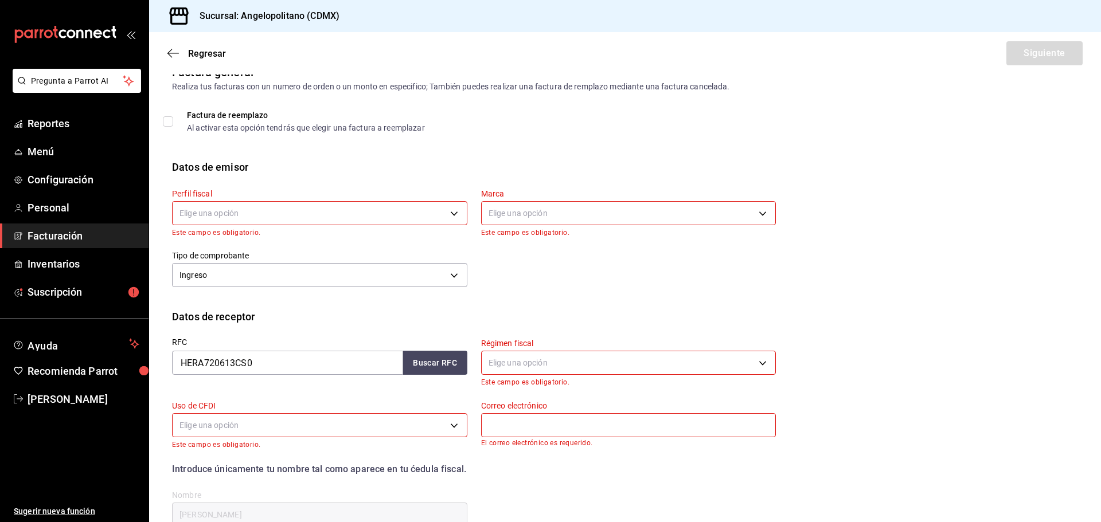
click at [386, 216] on body "Pregunta a Parrot AI Reportes Menú Configuración Personal Facturación Inventari…" at bounding box center [550, 261] width 1101 height 522
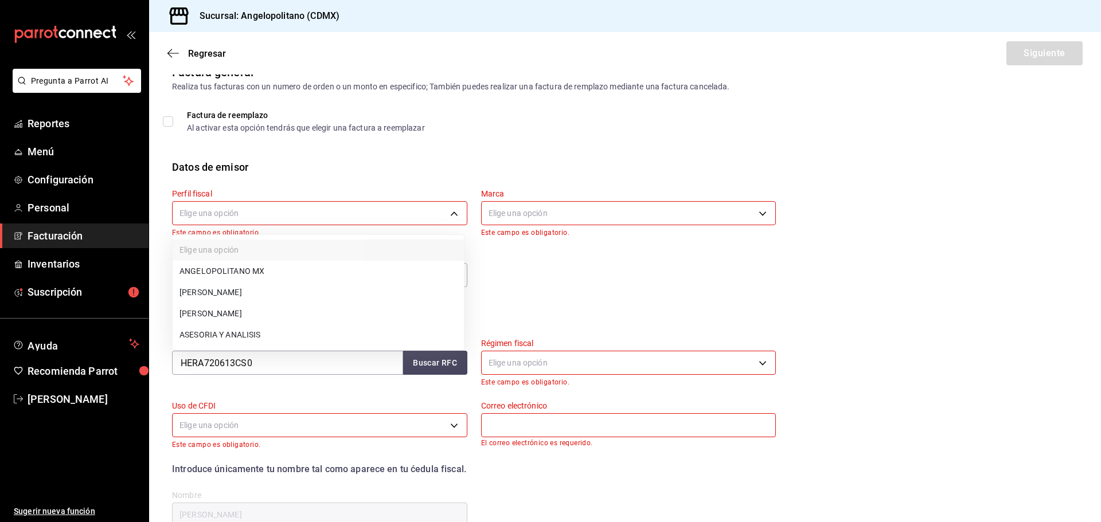
click at [272, 292] on li "LORENA SERNA MONTERO" at bounding box center [318, 292] width 291 height 21
type input "db605784-34d1-457a-bd2d-51dc5515b688"
type input "e7b7265c-889c-41a5-bb0c-0e62bdb51750"
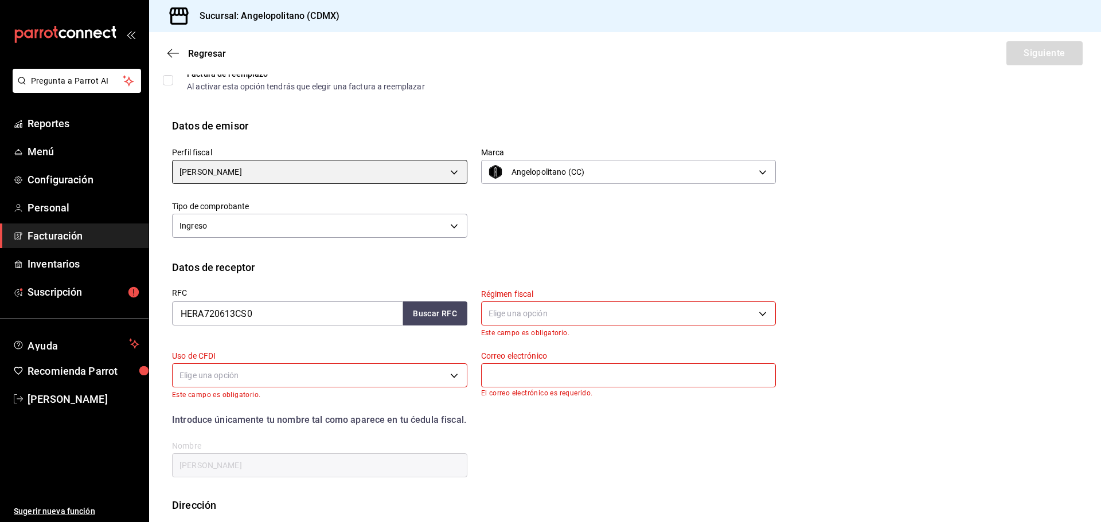
scroll to position [131, 0]
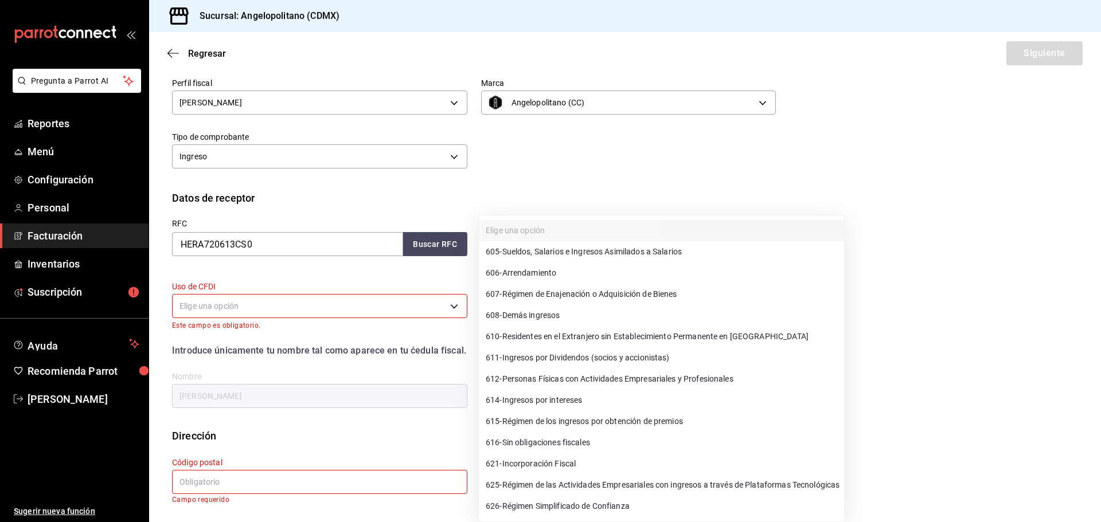
click at [521, 248] on body "Pregunta a Parrot AI Reportes Menú Configuración Personal Facturación Inventari…" at bounding box center [550, 261] width 1101 height 522
click at [515, 385] on span "612 - Personas Físicas con Actividades Empresariales y Profesionales" at bounding box center [610, 379] width 248 height 12
type input "612"
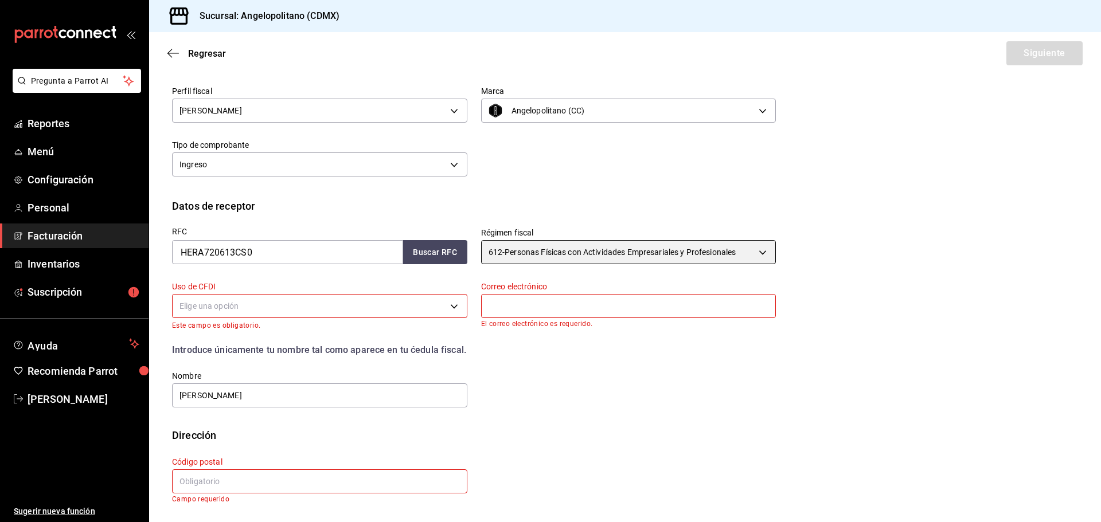
scroll to position [123, 0]
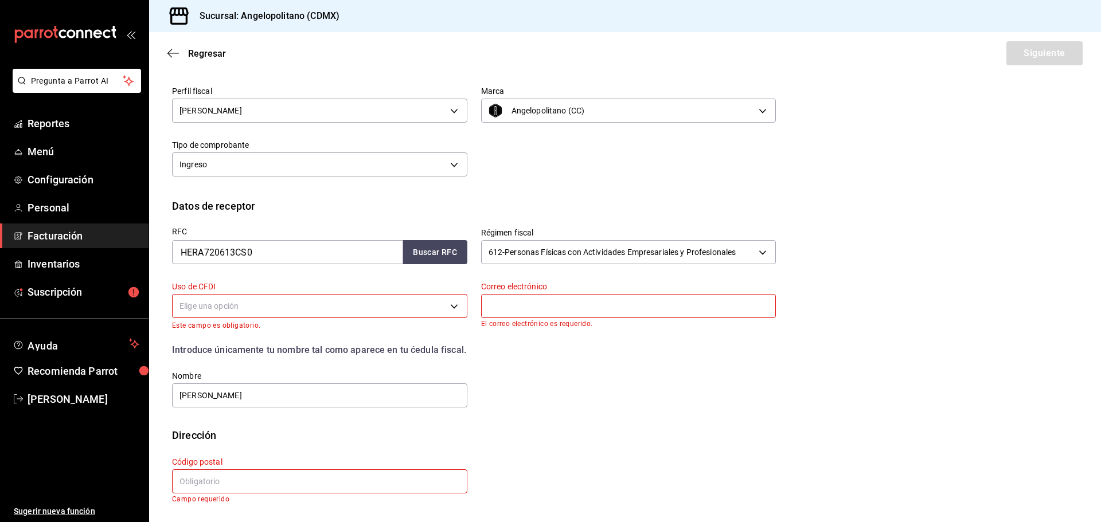
click at [385, 318] on div "Elige una opción" at bounding box center [319, 305] width 295 height 30
click at [396, 310] on body "Pregunta a Parrot AI Reportes Menú Configuración Personal Facturación Inventari…" at bounding box center [550, 261] width 1101 height 522
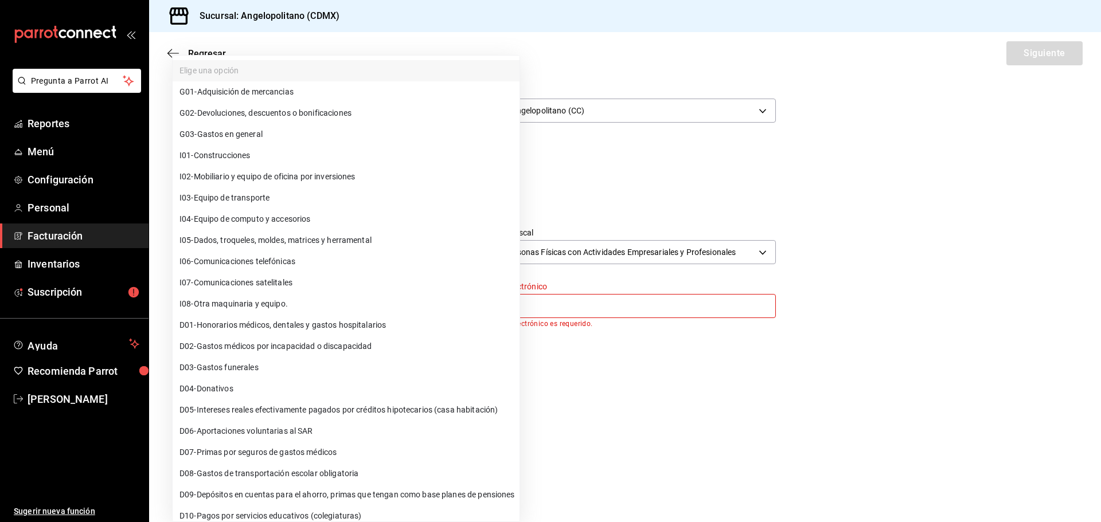
click at [241, 137] on span "G03 - Gastos en general" at bounding box center [220, 134] width 83 height 12
type input "G03"
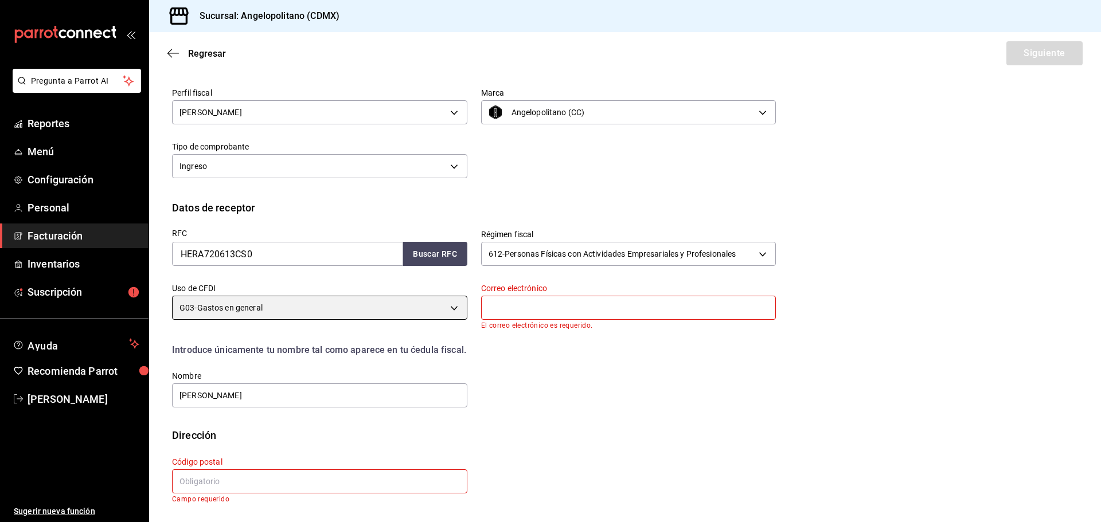
scroll to position [121, 0]
click at [527, 308] on input "text" at bounding box center [628, 308] width 295 height 24
type input "gracielahdez06@gmail.com"
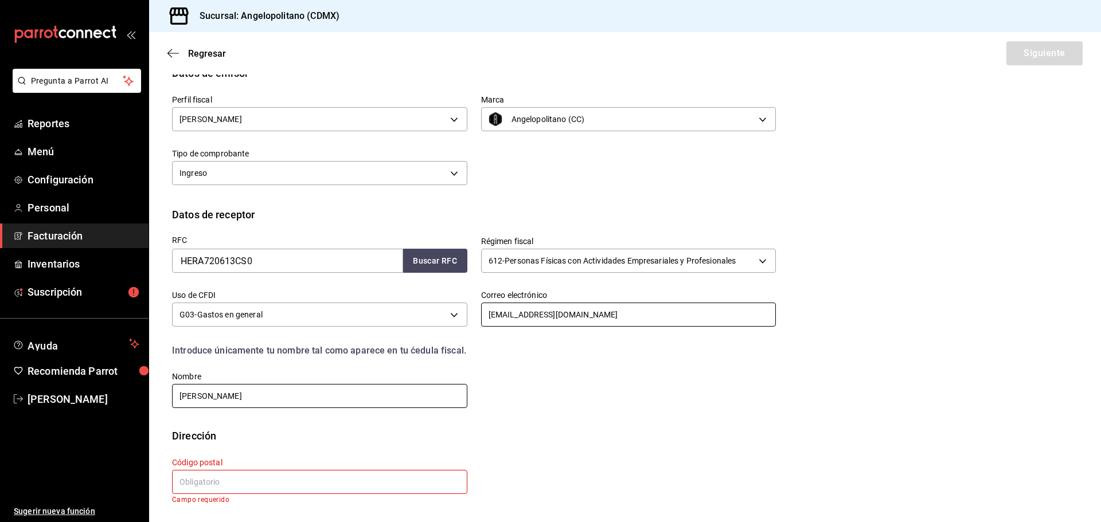
scroll to position [114, 0]
click at [365, 401] on input "GRACIELA ANTONIA HERNANDEZ ROJEL" at bounding box center [319, 396] width 295 height 24
type input "G"
type input "ANTONIA GRACIELA HERNANDEZ ROJEL"
click at [343, 433] on div "Dirección" at bounding box center [625, 435] width 906 height 15
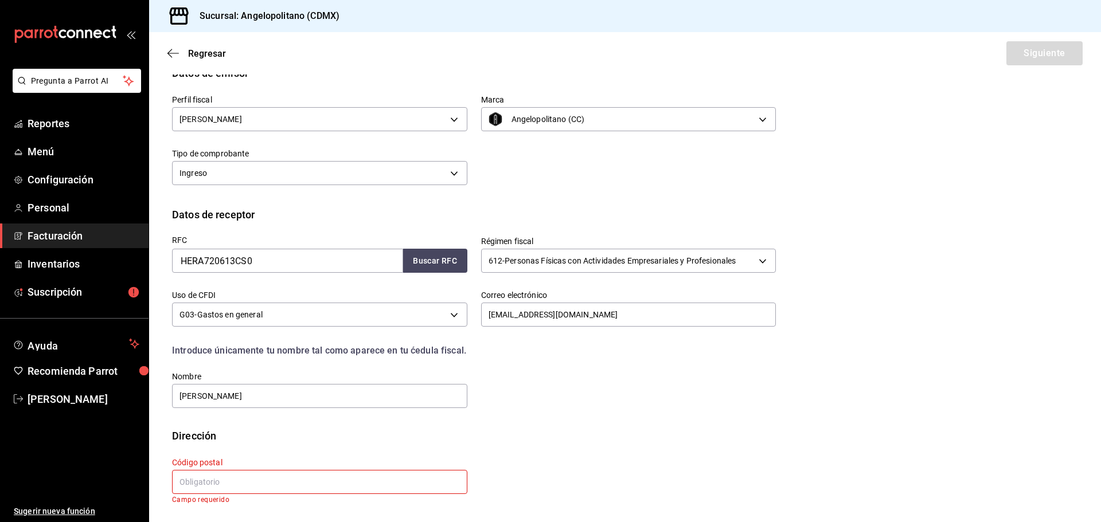
click at [315, 480] on input "text" at bounding box center [319, 482] width 295 height 24
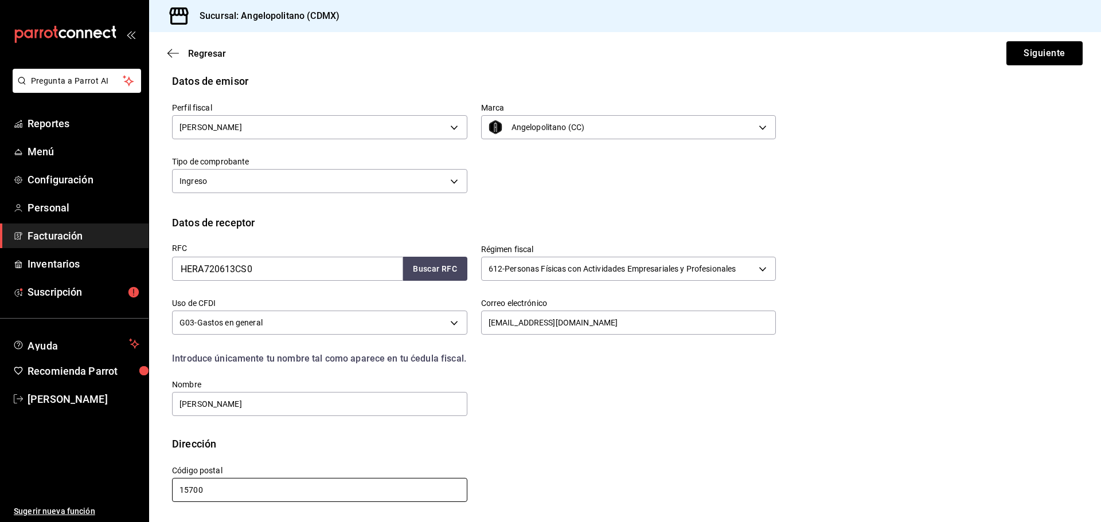
scroll to position [106, 0]
type input "15700"
click at [639, 420] on div "RFC HERA720613CS0 Buscar RFC Régimen fiscal 612 - Personas Físicas con Activida…" at bounding box center [625, 333] width 906 height 206
click at [1014, 48] on button "Siguiente" at bounding box center [1044, 53] width 76 height 24
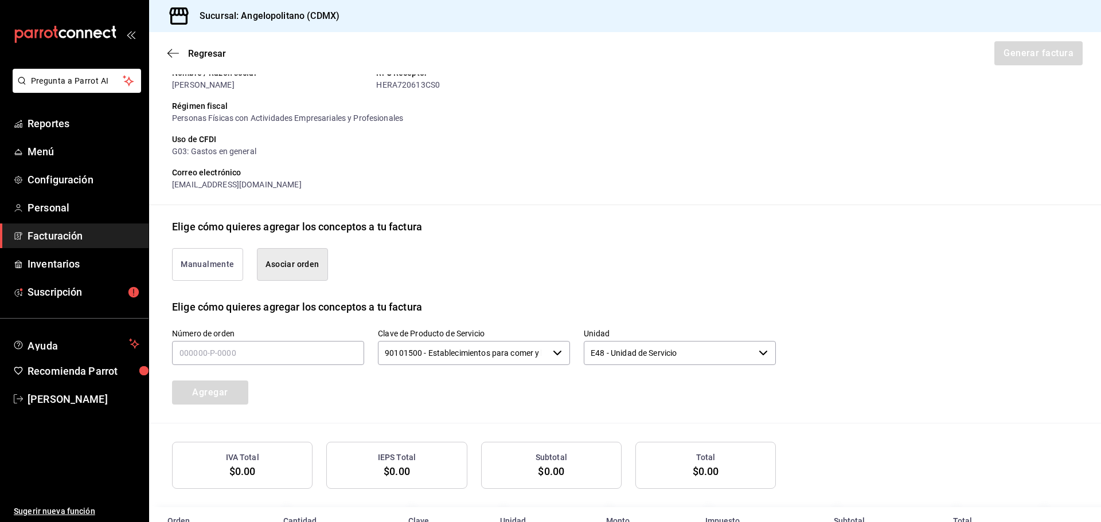
scroll to position [163, 0]
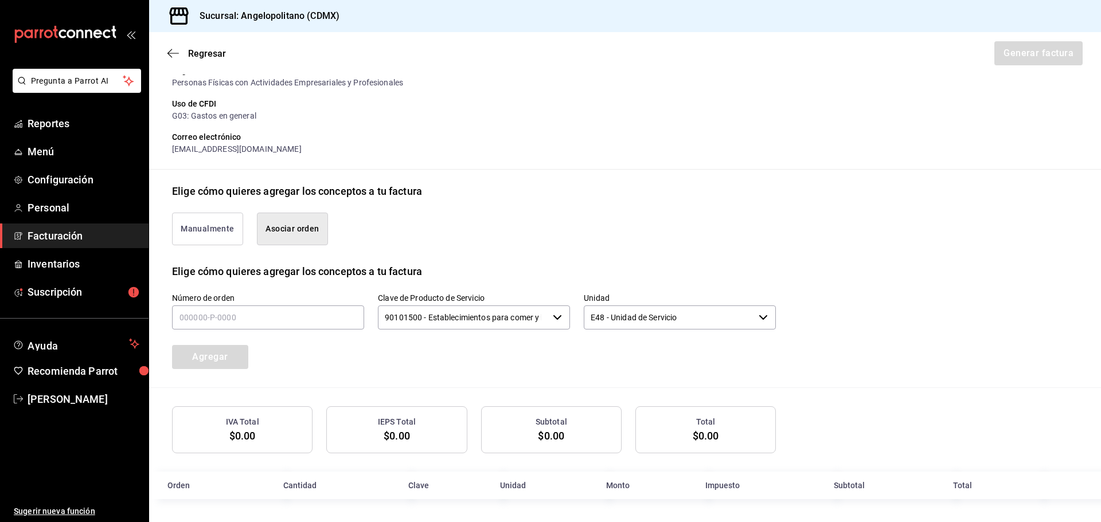
click at [308, 228] on button "Asociar orden" at bounding box center [292, 229] width 71 height 33
click at [256, 319] on input "text" at bounding box center [268, 318] width 192 height 24
type input "110925-P-0014"
click at [392, 357] on div "Número de orden 110925-P-0014 Clave de Producto de Servicio 90101500 - Establec…" at bounding box center [459, 317] width 631 height 104
click at [507, 322] on input "90101500 - Establecimientos para comer y beber" at bounding box center [463, 318] width 170 height 24
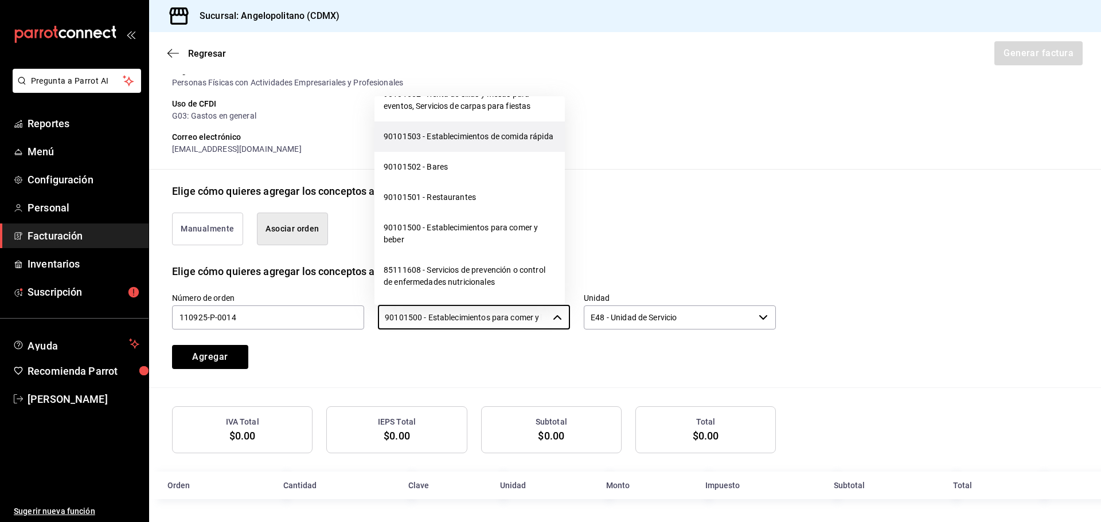
scroll to position [344, 0]
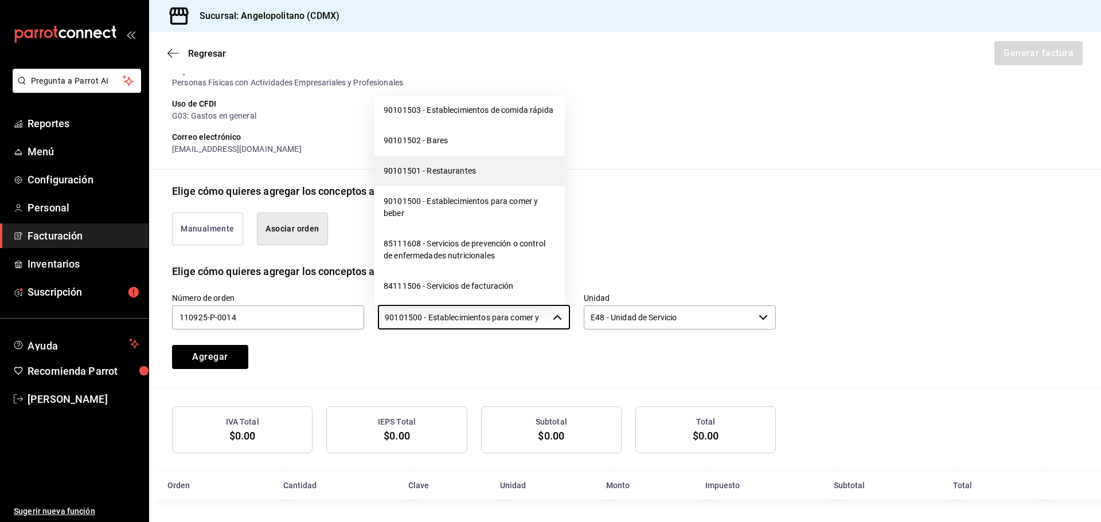
click at [457, 182] on li "90101501 - Restaurantes" at bounding box center [469, 171] width 190 height 30
type input "90101501 - Restaurantes"
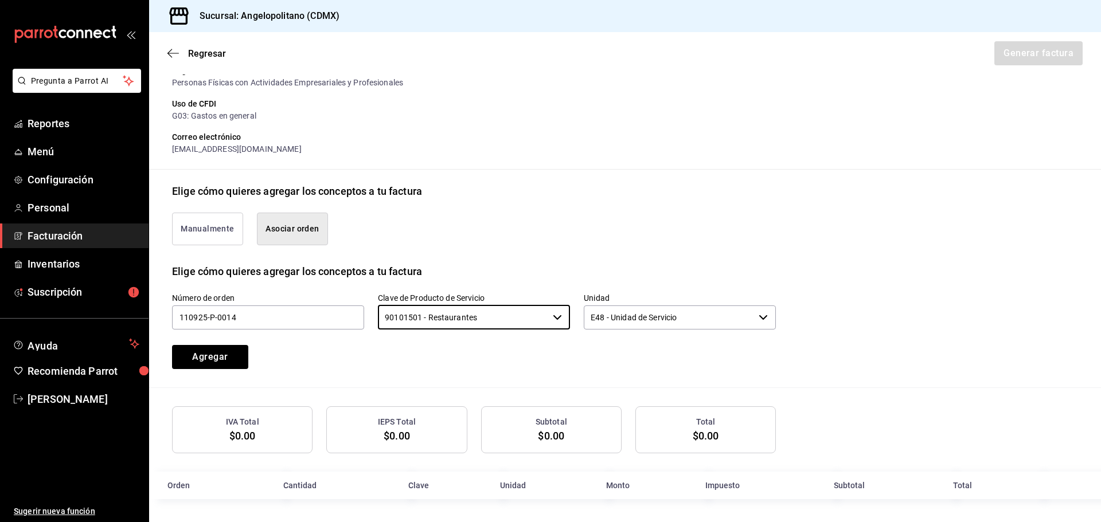
click at [504, 365] on div "Número de orden 110925-P-0014 Clave de Producto de Servicio 90101501 - Restaura…" at bounding box center [459, 317] width 631 height 104
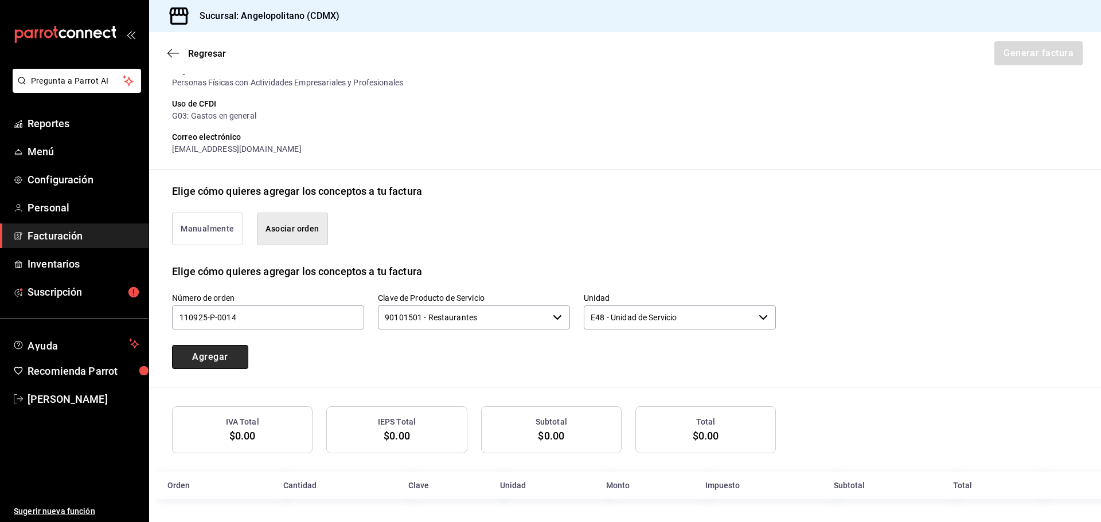
click at [227, 353] on button "Agregar" at bounding box center [210, 357] width 76 height 24
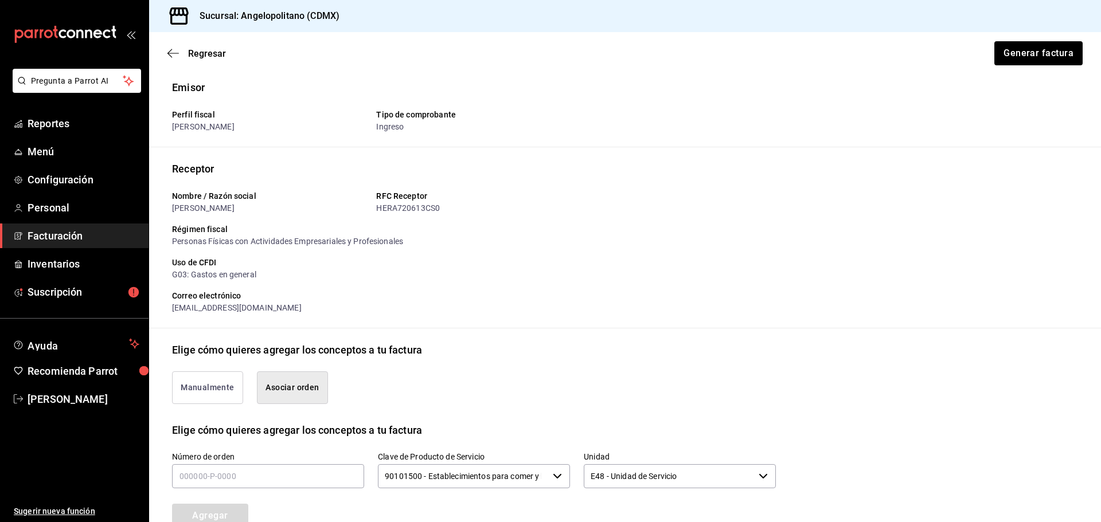
scroll to position [0, 0]
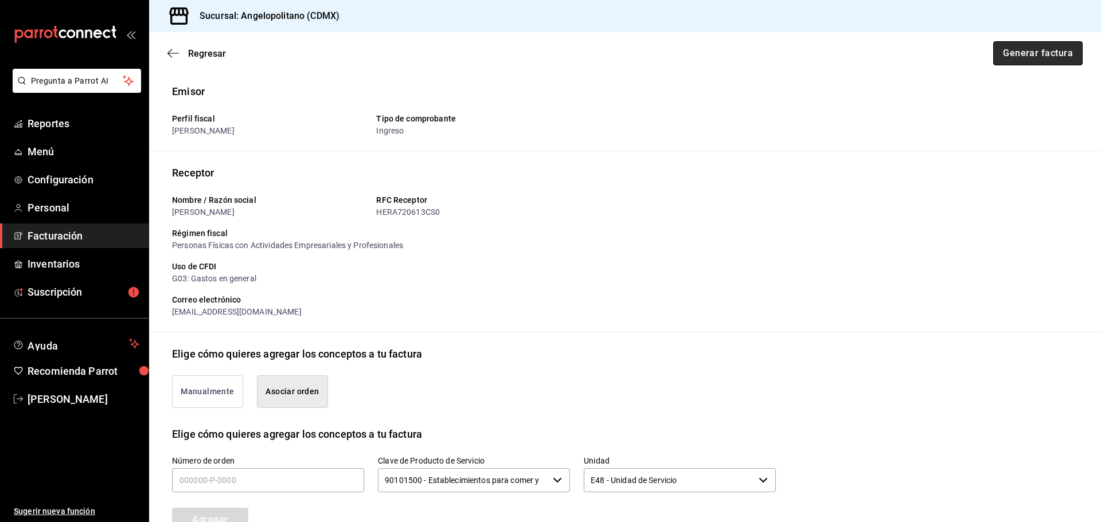
click at [1028, 54] on button "Generar factura" at bounding box center [1037, 53] width 89 height 24
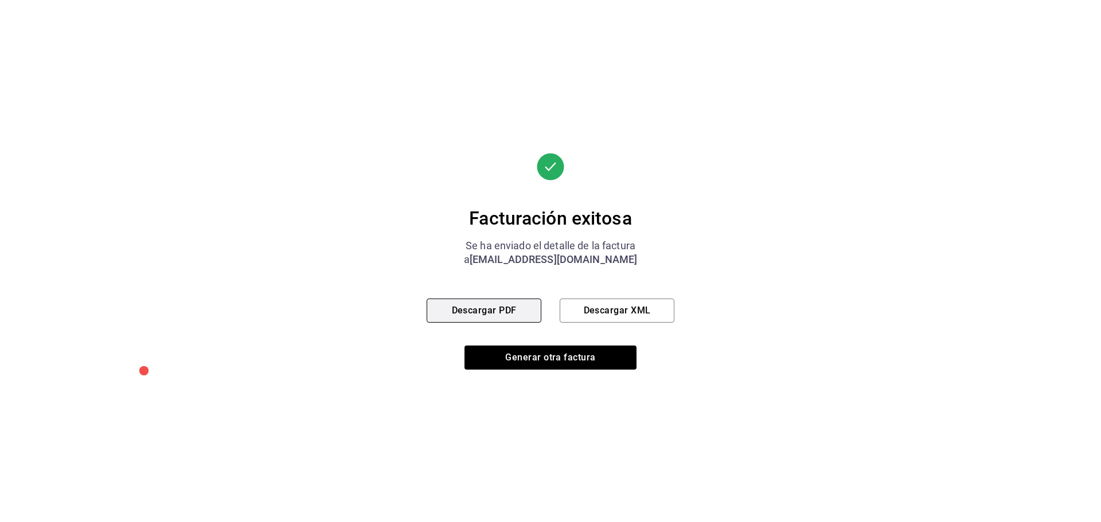
click at [518, 314] on button "Descargar PDF" at bounding box center [484, 311] width 115 height 24
click at [620, 315] on button "Descargar XML" at bounding box center [617, 311] width 115 height 24
click at [487, 308] on button "Descargar PDF" at bounding box center [484, 311] width 115 height 24
click at [623, 309] on button "Descargar XML" at bounding box center [617, 311] width 115 height 24
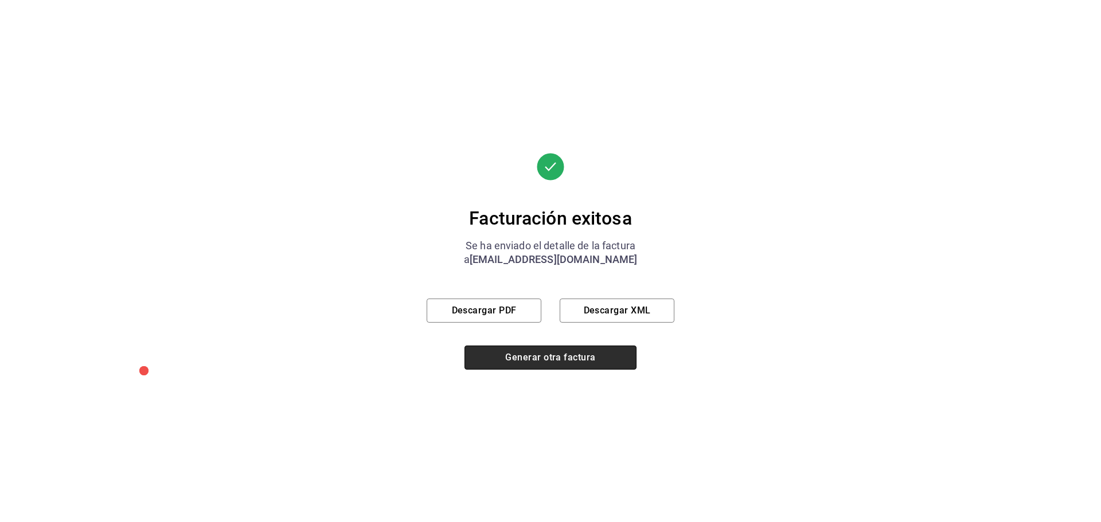
click at [562, 363] on button "Generar otra factura" at bounding box center [550, 358] width 172 height 24
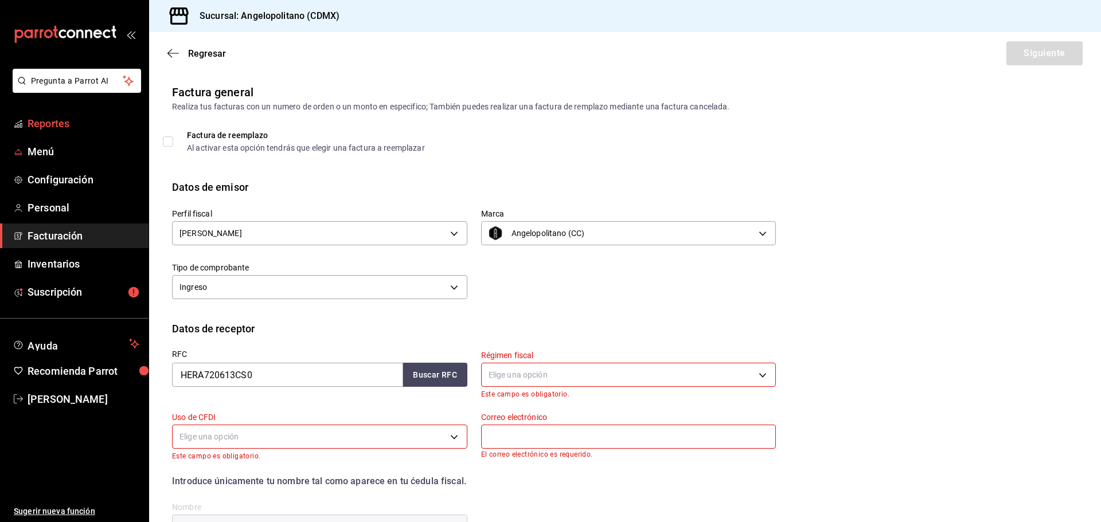
click at [49, 126] on span "Reportes" at bounding box center [84, 123] width 112 height 15
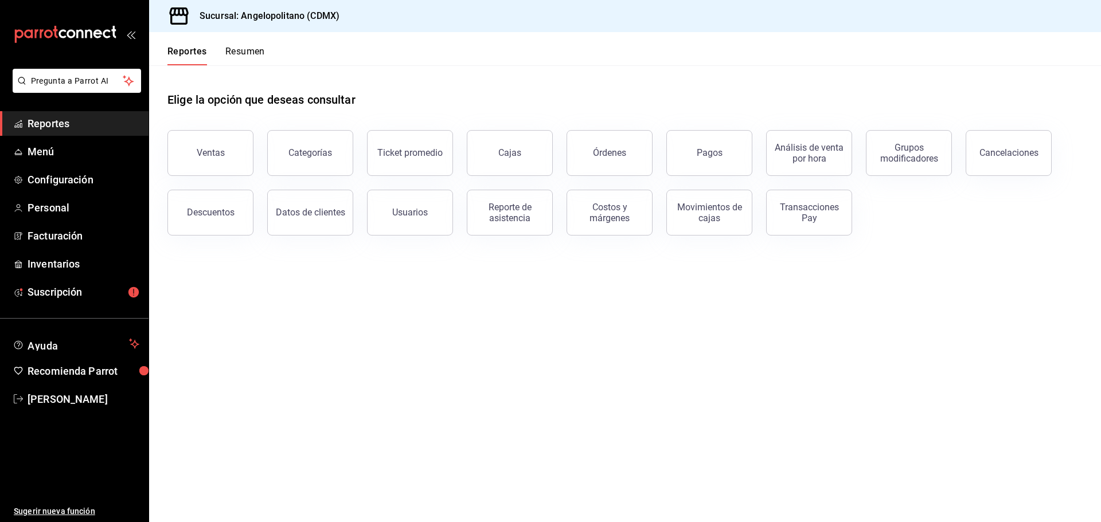
click at [560, 377] on main "Elige la opción que deseas consultar Ventas Categorías Ticket promedio Cajas Ór…" at bounding box center [625, 293] width 952 height 457
click at [619, 226] on button "Costos y márgenes" at bounding box center [609, 213] width 86 height 46
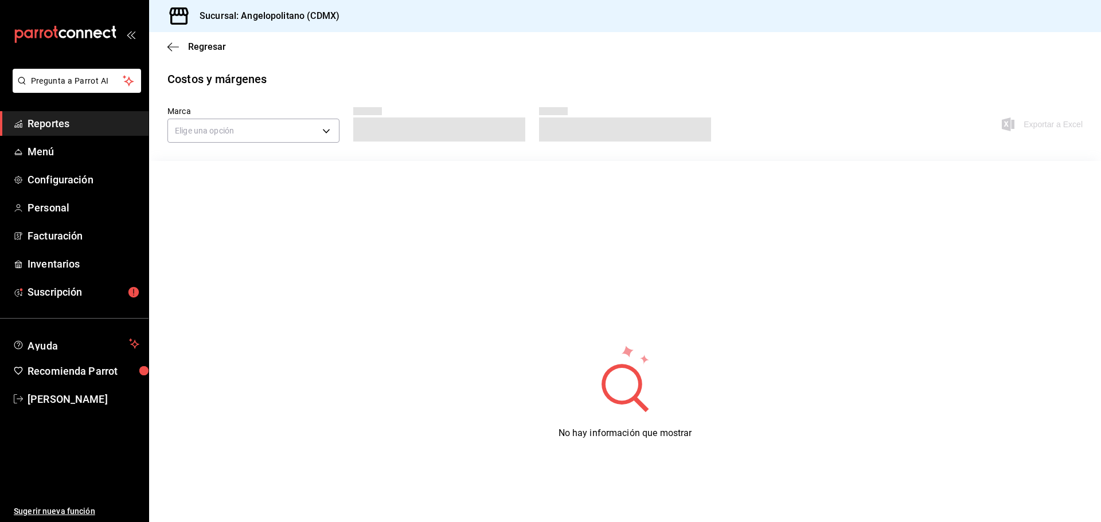
drag, startPoint x: 652, startPoint y: 298, endPoint x: 830, endPoint y: 103, distance: 263.8
click at [653, 283] on div "No hay información que mostrar" at bounding box center [625, 392] width 952 height 462
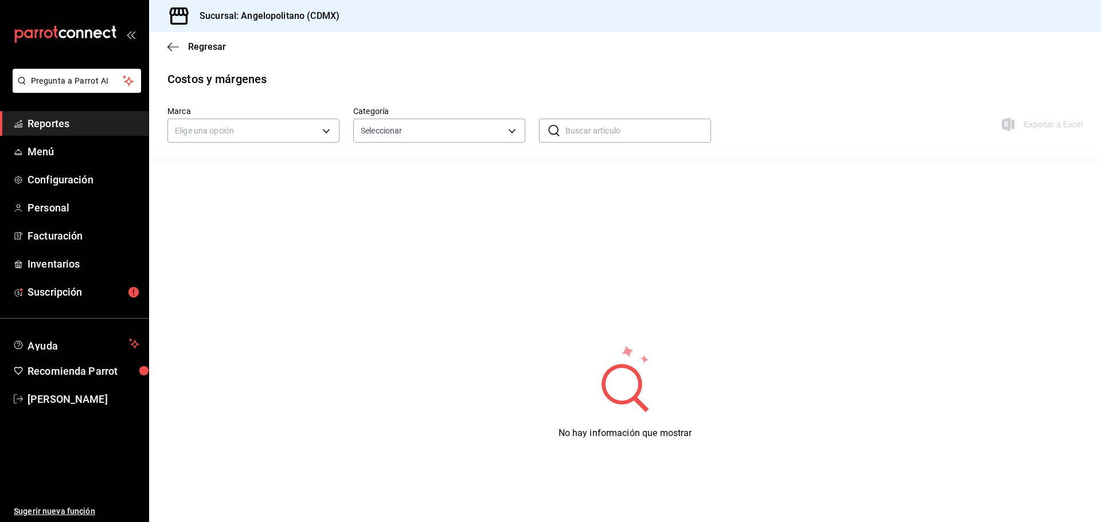
click at [527, 294] on div "No hay información que mostrar" at bounding box center [625, 392] width 952 height 462
click at [531, 304] on div "No hay información que mostrar" at bounding box center [625, 392] width 952 height 462
click at [40, 129] on span "Reportes" at bounding box center [84, 123] width 112 height 15
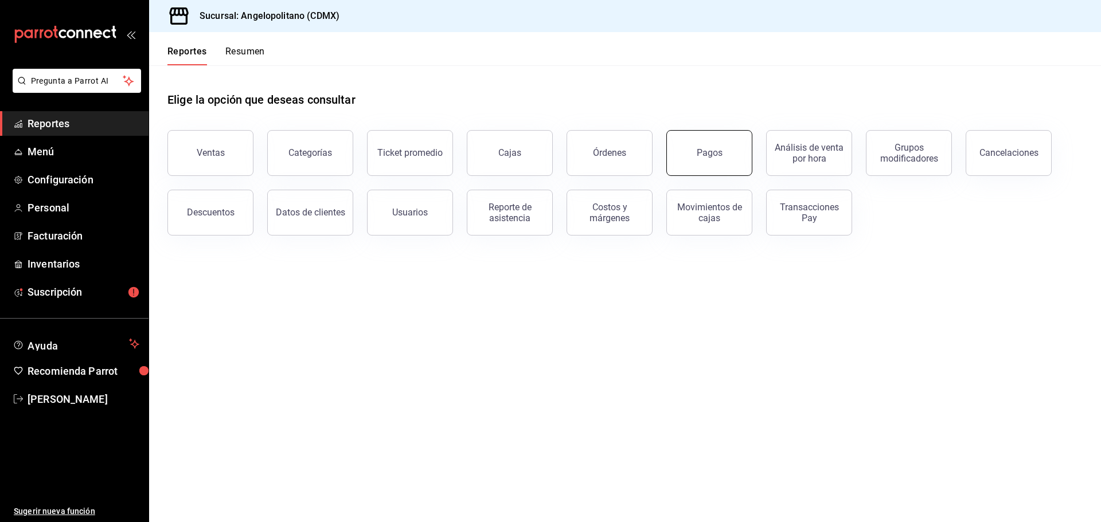
click at [714, 163] on button "Pagos" at bounding box center [709, 153] width 86 height 46
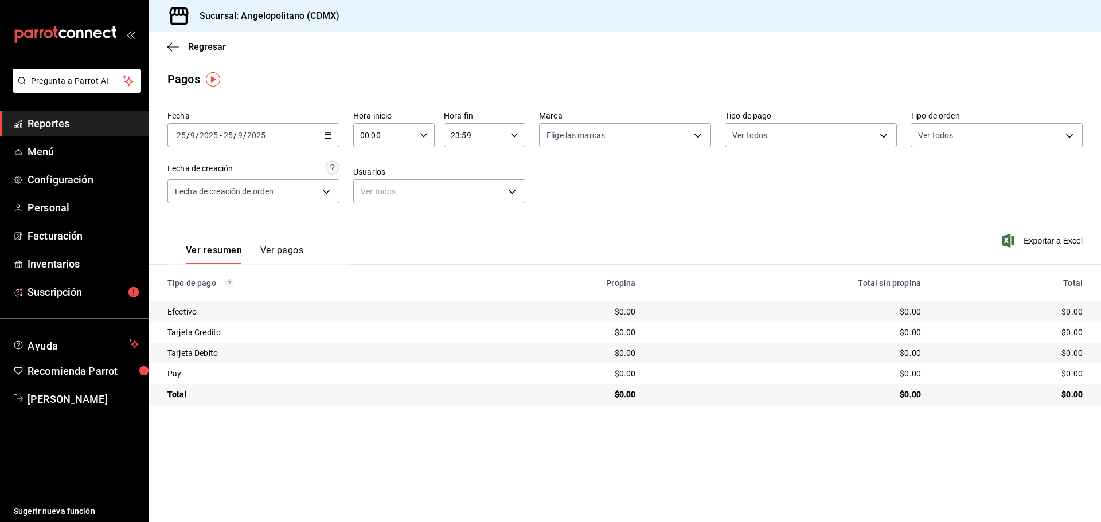
click at [327, 135] on \(Stroke\) "button" at bounding box center [328, 134] width 6 height 1
click at [208, 298] on span "Rango de fechas" at bounding box center [221, 299] width 89 height 12
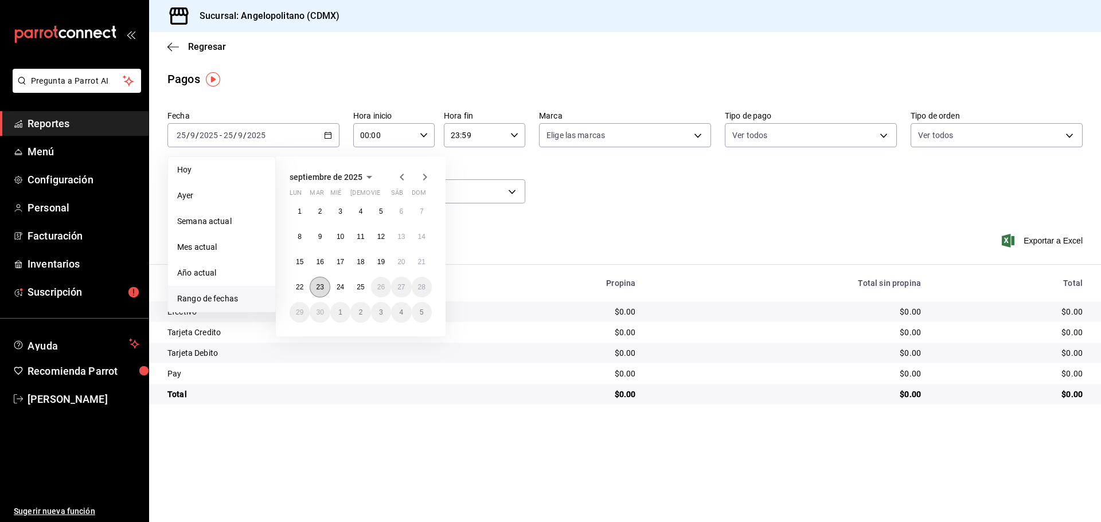
click at [317, 287] on abbr "23" at bounding box center [319, 287] width 7 height 8
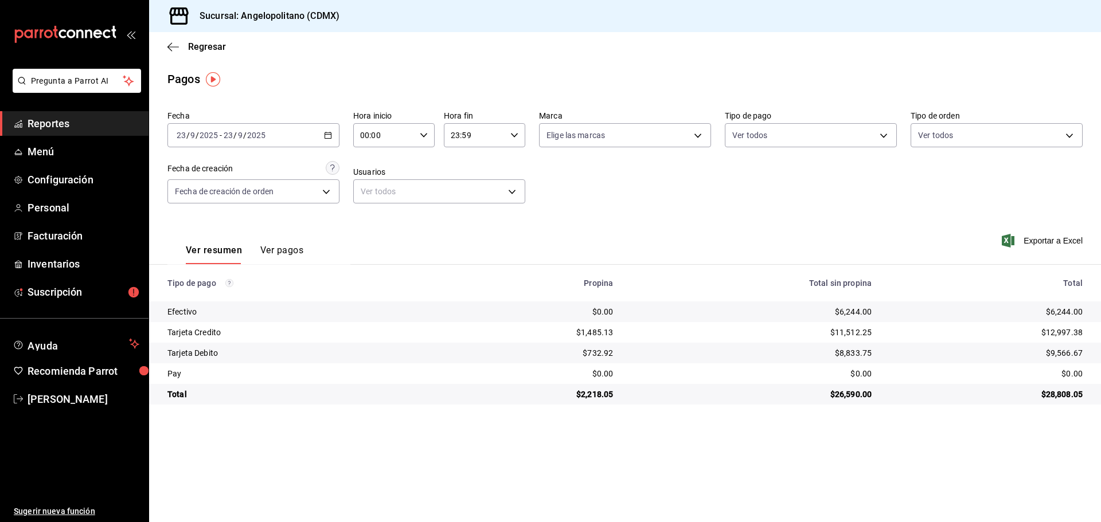
click at [331, 136] on \(Stroke\) "button" at bounding box center [328, 135] width 7 height 6
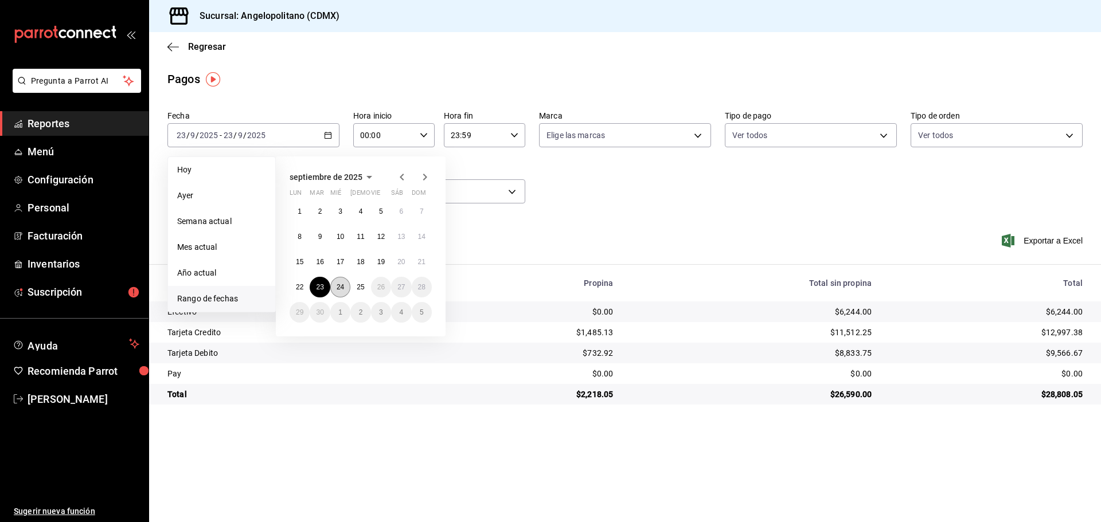
click at [337, 284] on abbr "24" at bounding box center [340, 287] width 7 height 8
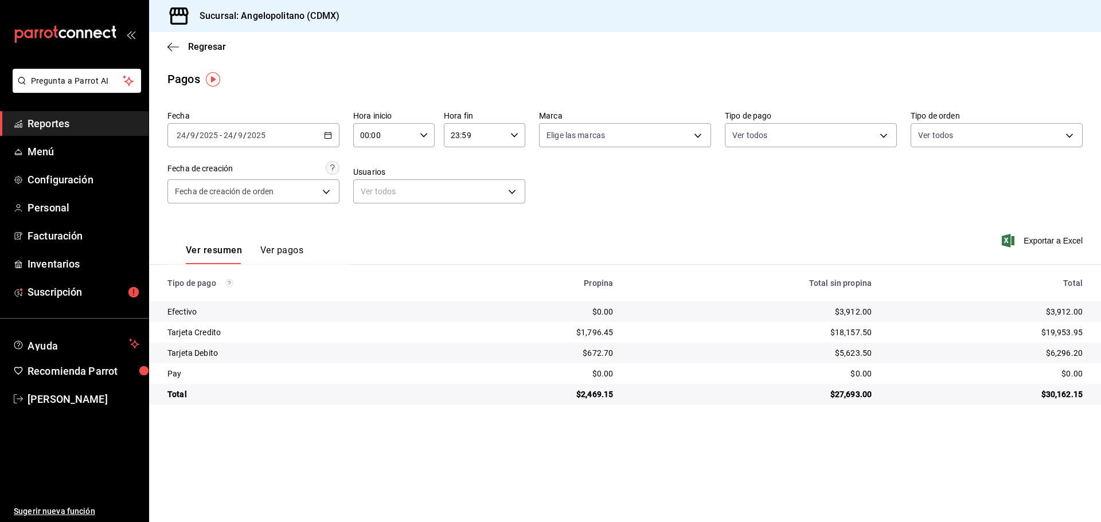
click at [329, 139] on \(Stroke\) "button" at bounding box center [328, 135] width 7 height 6
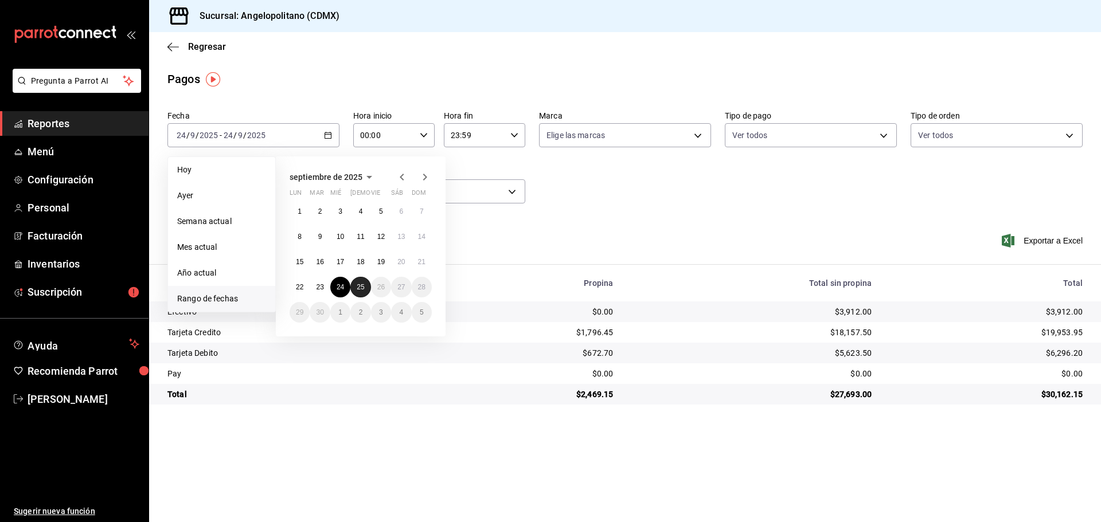
click at [362, 290] on abbr "25" at bounding box center [360, 287] width 7 height 8
click at [361, 288] on abbr "25" at bounding box center [360, 287] width 7 height 8
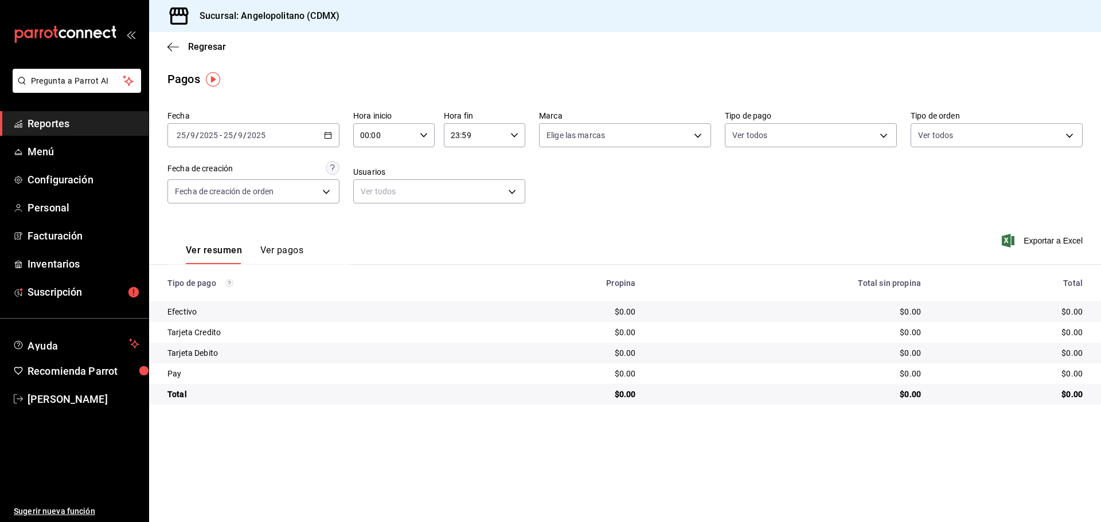
drag, startPoint x: 742, startPoint y: 235, endPoint x: 728, endPoint y: 226, distance: 16.5
click at [743, 234] on div "Ver resumen Ver pagos Exportar a Excel" at bounding box center [625, 247] width 952 height 61
